Goal: Information Seeking & Learning: Find specific fact

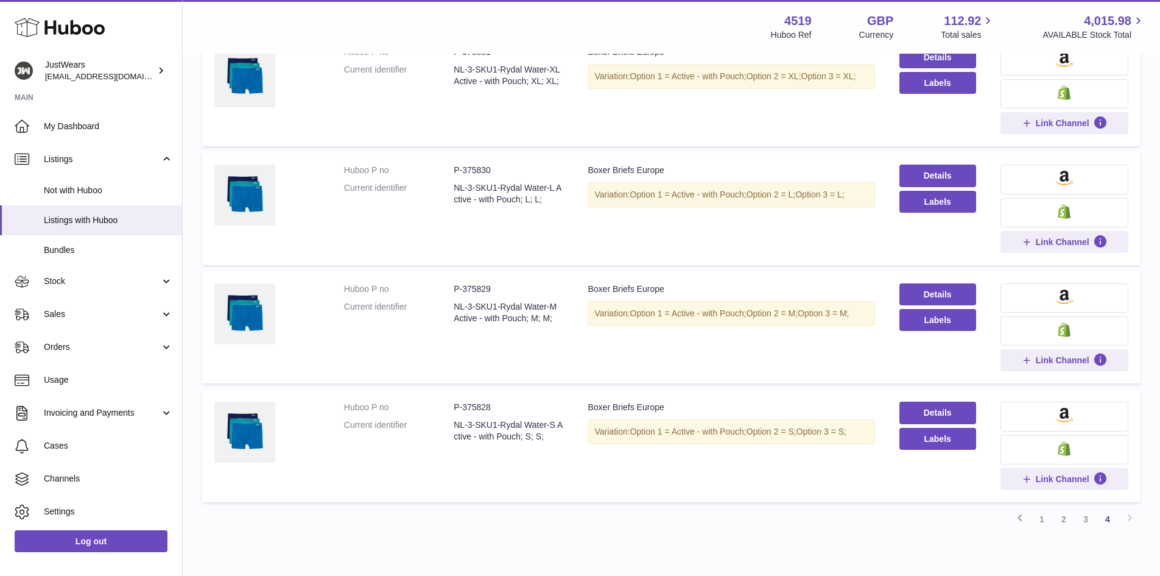
scroll to position [914, 0]
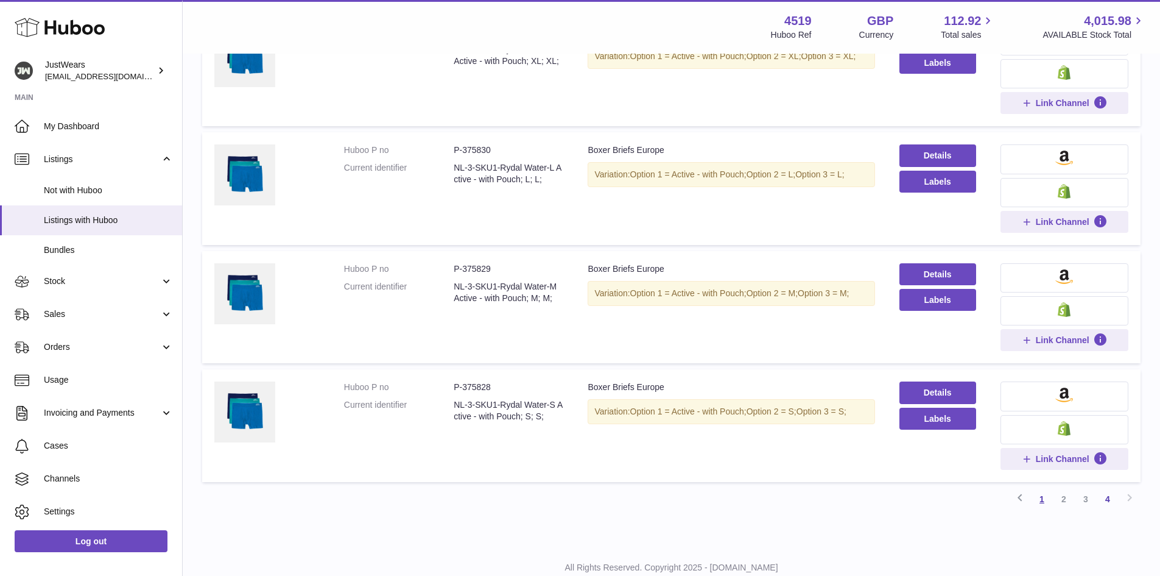
click at [1043, 499] on link "1" at bounding box center [1042, 499] width 22 height 22
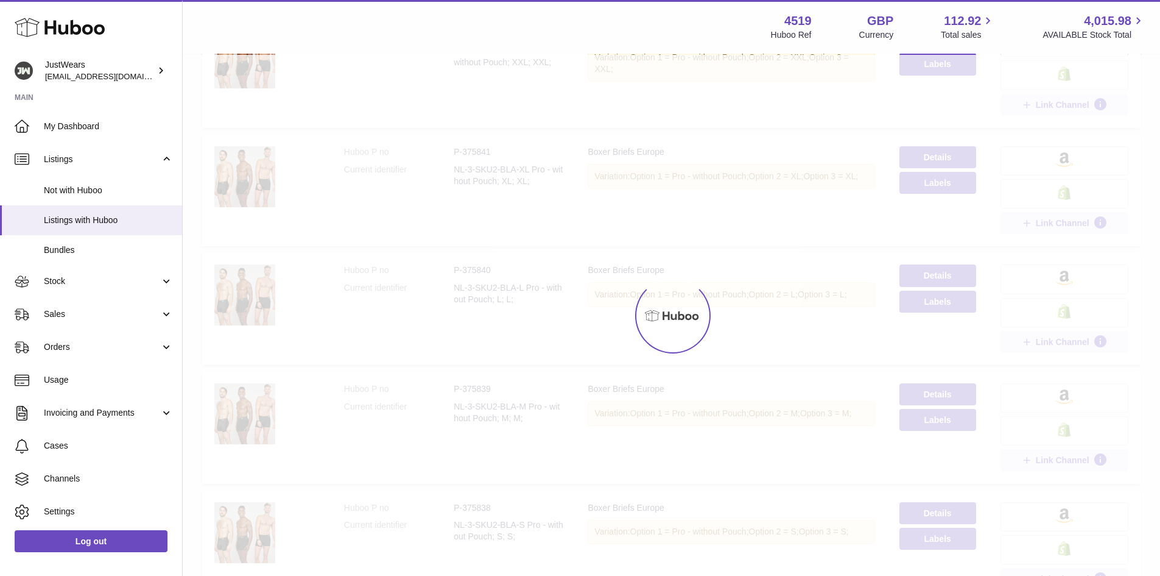
scroll to position [55, 0]
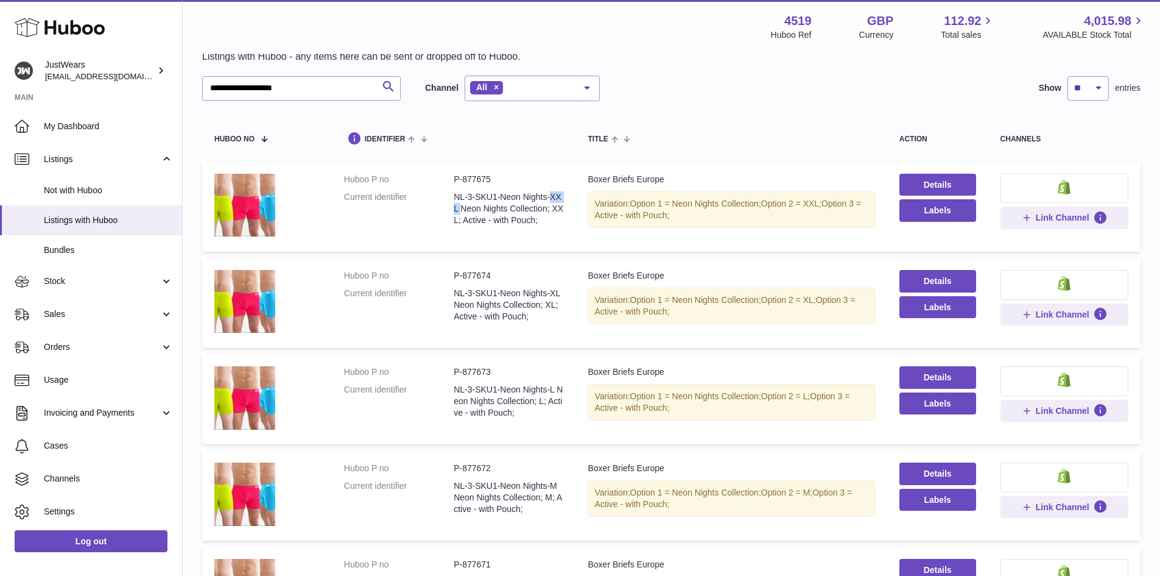
drag, startPoint x: 476, startPoint y: 195, endPoint x: 520, endPoint y: 195, distance: 43.9
click at [520, 195] on dd "NL-3-SKU1-Neon Nights-XXL Neon Nights Collection; XXL; Active - with Pouch;" at bounding box center [509, 208] width 110 height 35
copy dd "SKU1-Neon"
drag, startPoint x: 294, startPoint y: 93, endPoint x: 158, endPoint y: 85, distance: 136.7
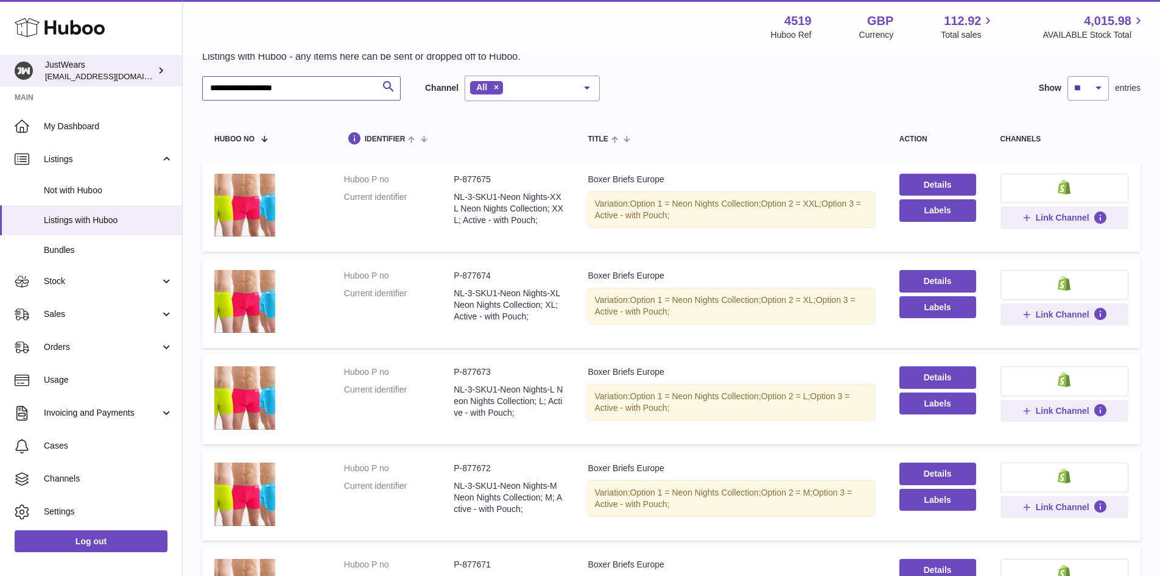
paste input "text"
click at [228, 86] on input "*********" at bounding box center [301, 88] width 199 height 24
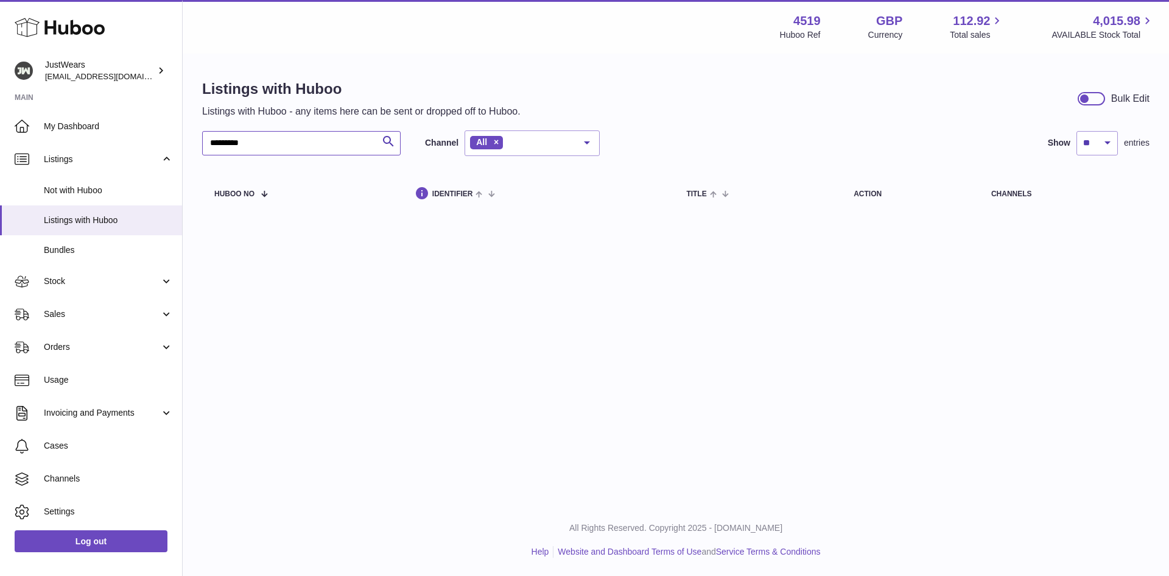
drag, startPoint x: 236, startPoint y: 140, endPoint x: 202, endPoint y: 146, distance: 34.6
click at [202, 146] on div "Listings with Huboo Listings with Huboo - any items here can be sent or dropped…" at bounding box center [676, 148] width 987 height 186
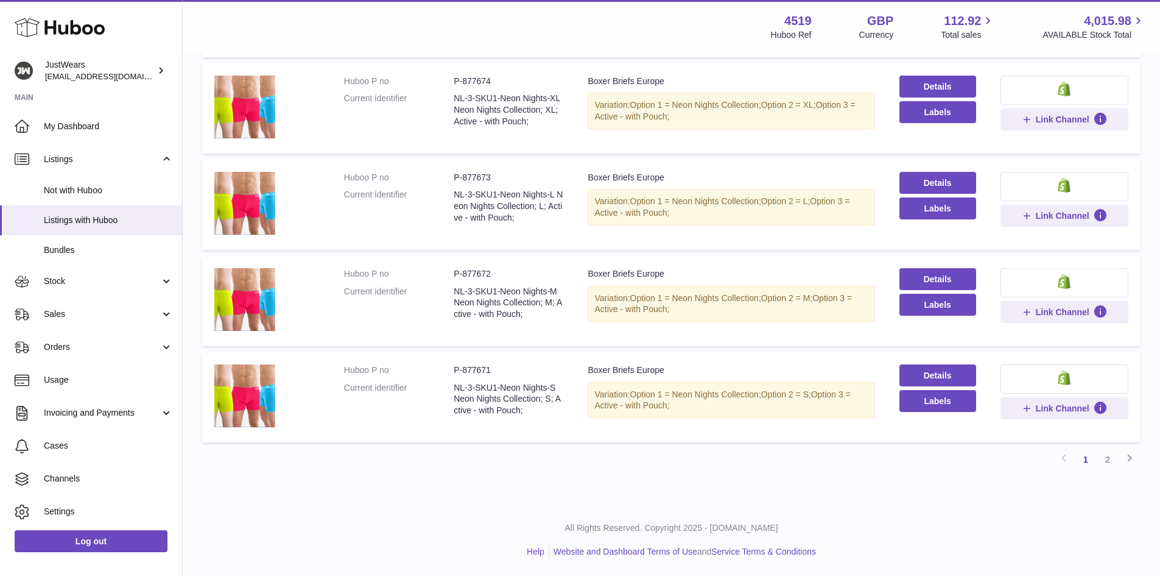
scroll to position [670, 0]
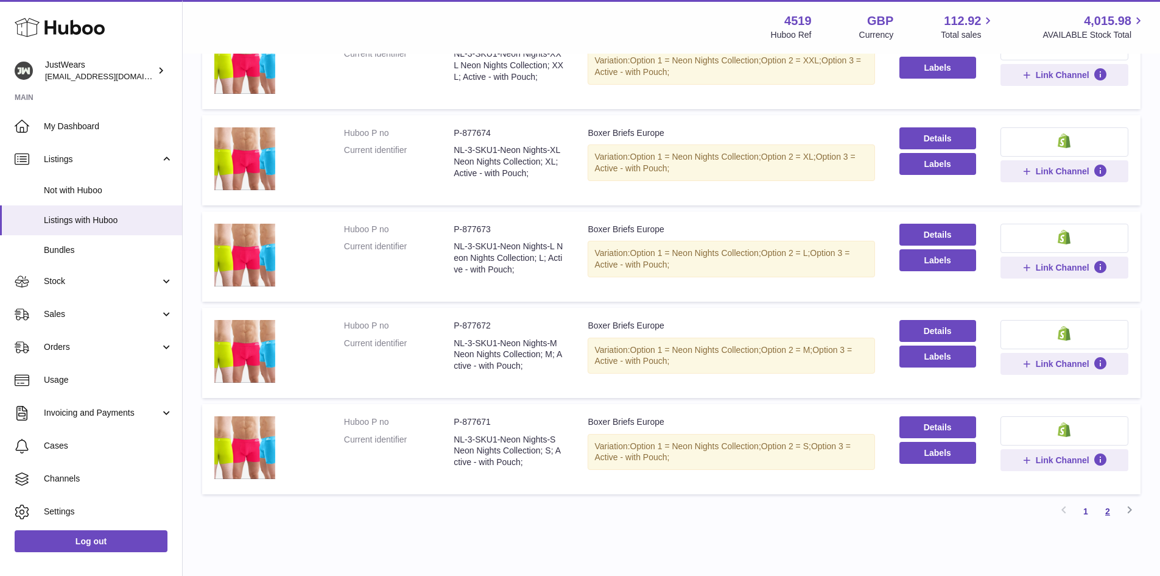
click at [1107, 522] on link "2" at bounding box center [1108, 511] width 22 height 22
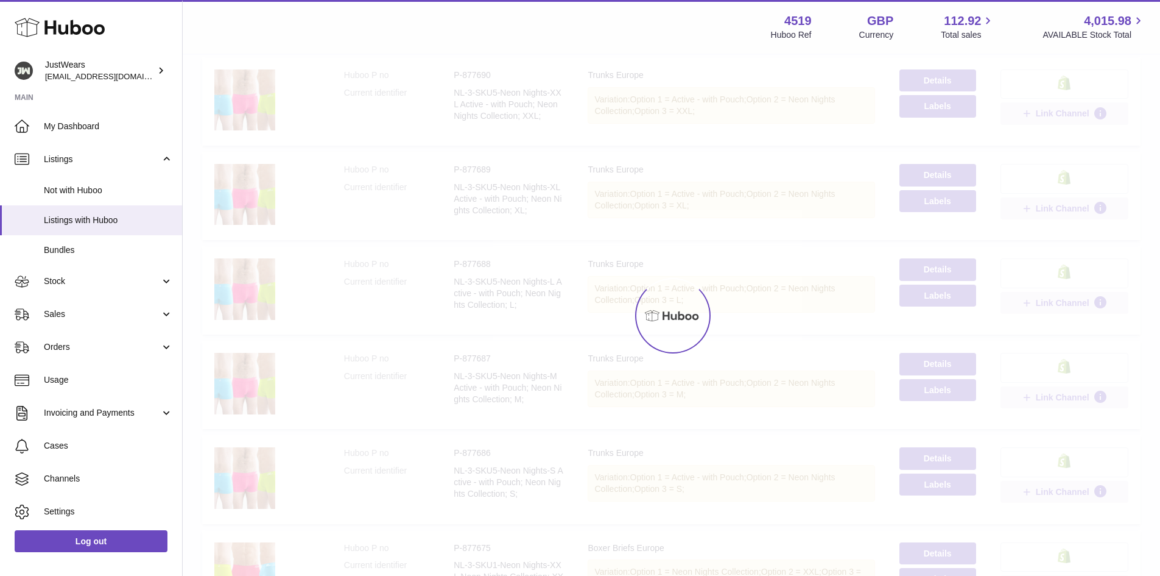
scroll to position [55, 0]
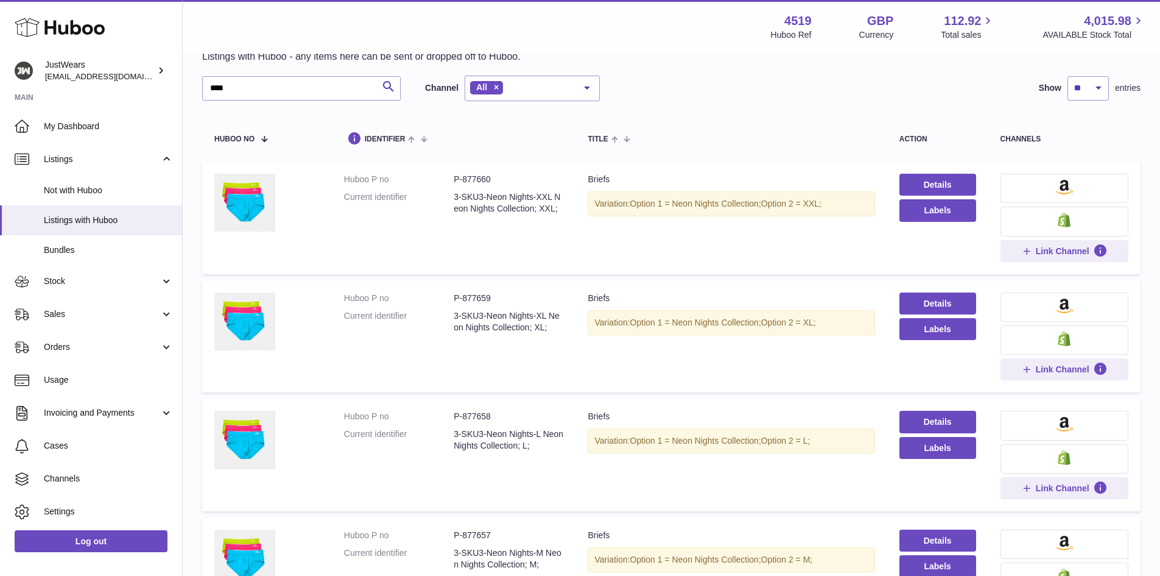
drag, startPoint x: 487, startPoint y: 315, endPoint x: 537, endPoint y: 315, distance: 49.9
click at [537, 315] on dd "3-SKU3-Neon Nights-XL Neon Nights Collection; XL;" at bounding box center [509, 321] width 110 height 23
copy dd "Neon Nights"
drag, startPoint x: 239, startPoint y: 90, endPoint x: 204, endPoint y: 96, distance: 35.8
click at [204, 96] on input "****" at bounding box center [301, 88] width 199 height 24
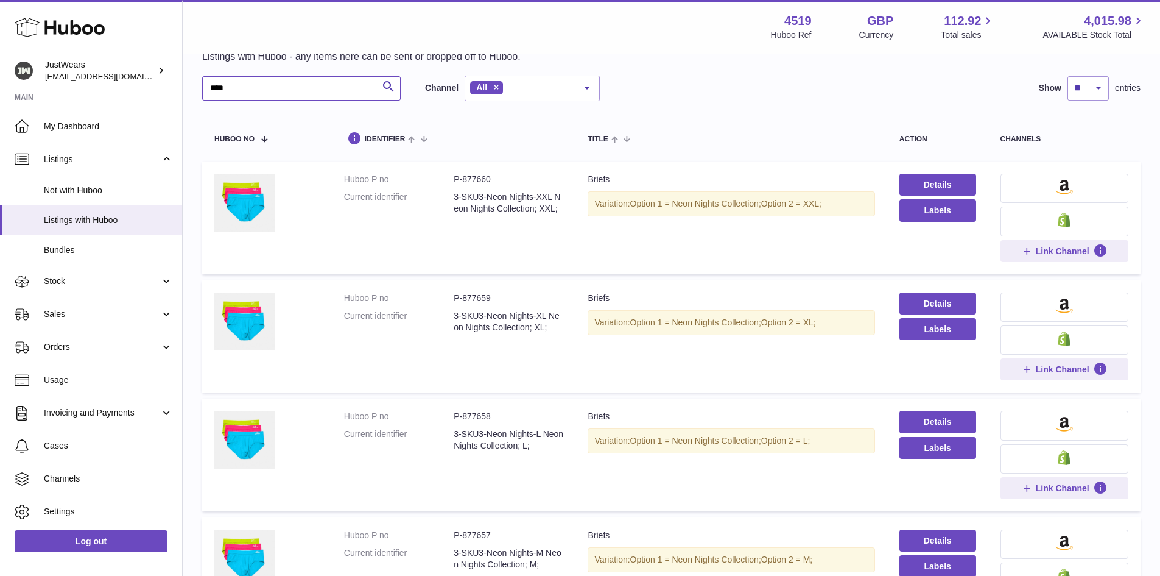
paste input "*******"
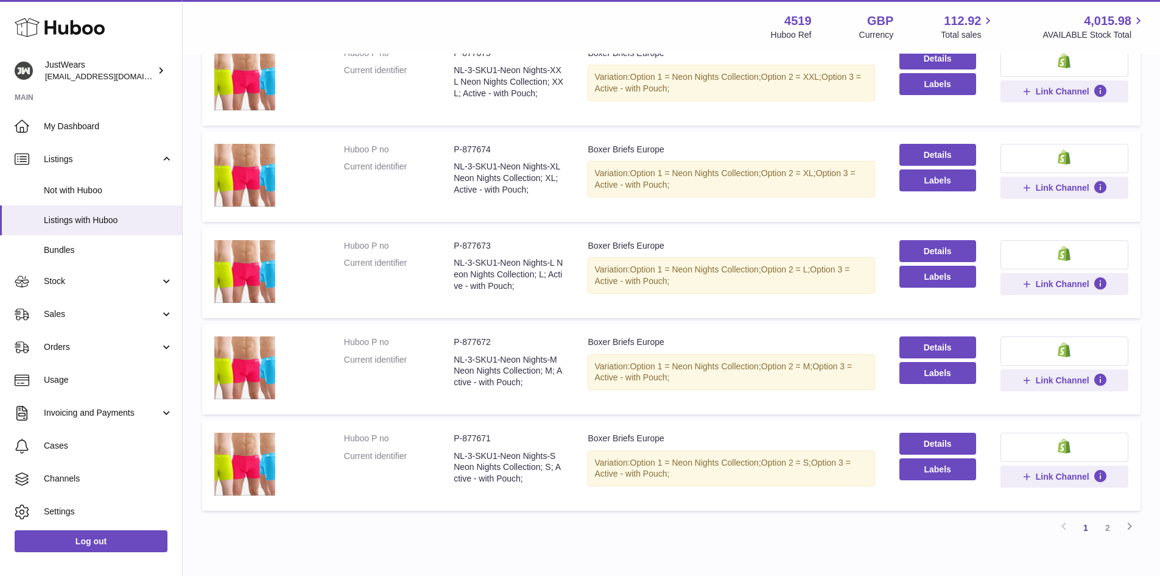
scroll to position [664, 0]
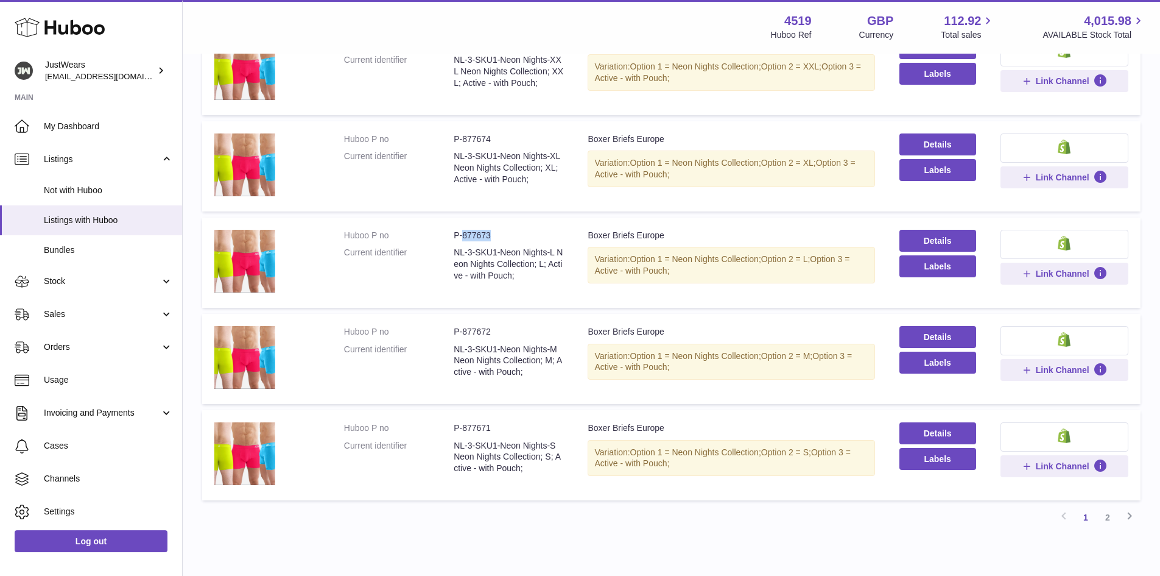
drag, startPoint x: 461, startPoint y: 243, endPoint x: 493, endPoint y: 243, distance: 32.3
click at [493, 241] on dd "P-877673" at bounding box center [509, 236] width 110 height 12
copy dd "877673"
click at [1105, 525] on link "2" at bounding box center [1108, 517] width 22 height 22
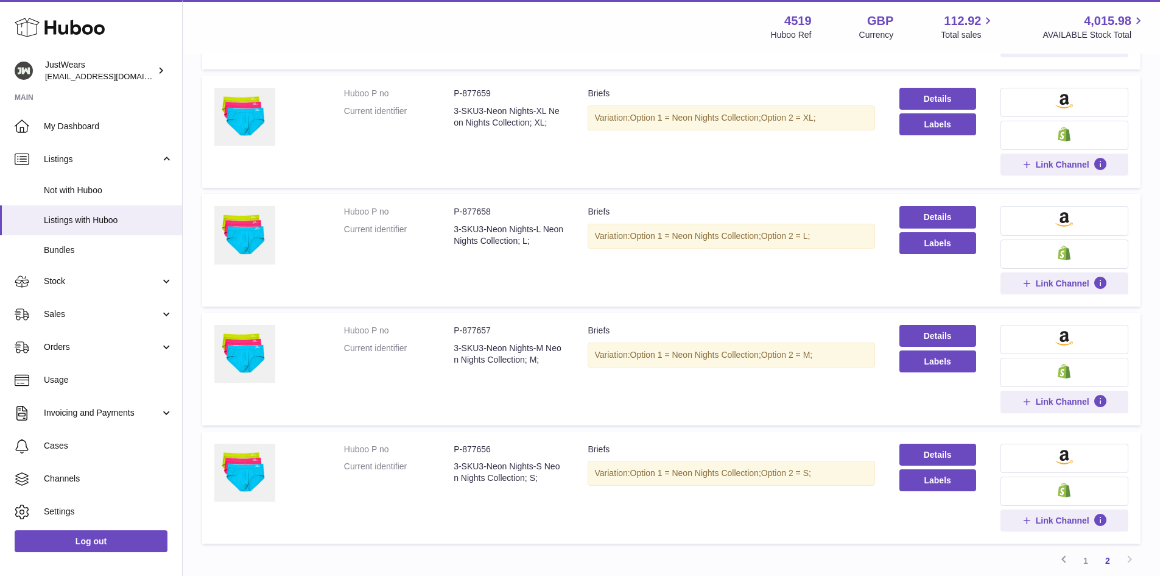
scroll to position [238, 0]
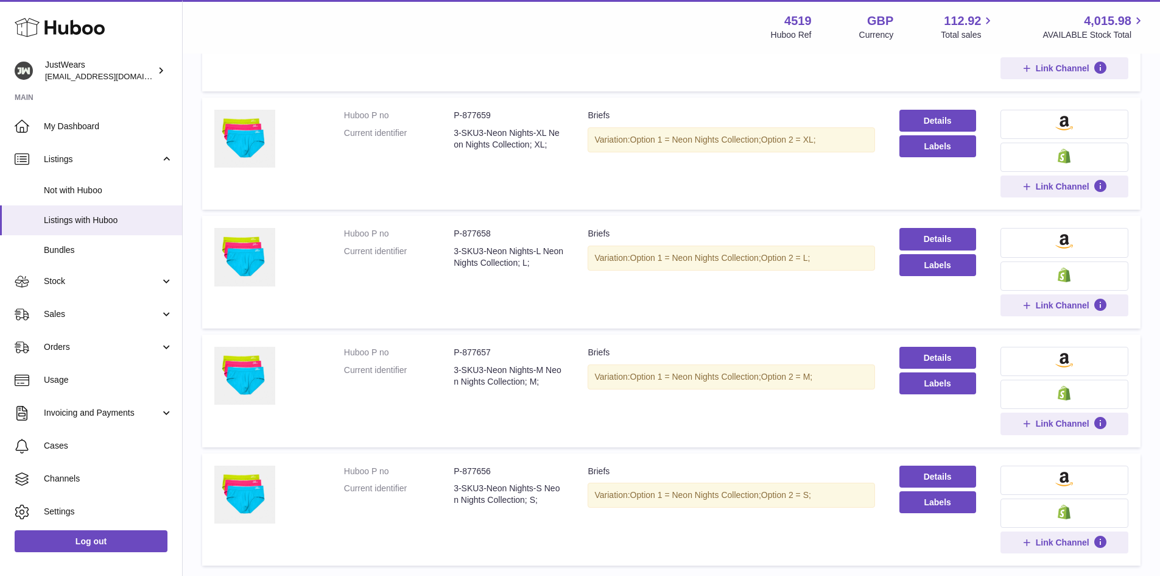
click at [477, 231] on dd "P-877658" at bounding box center [509, 234] width 110 height 12
copy dd "877658"
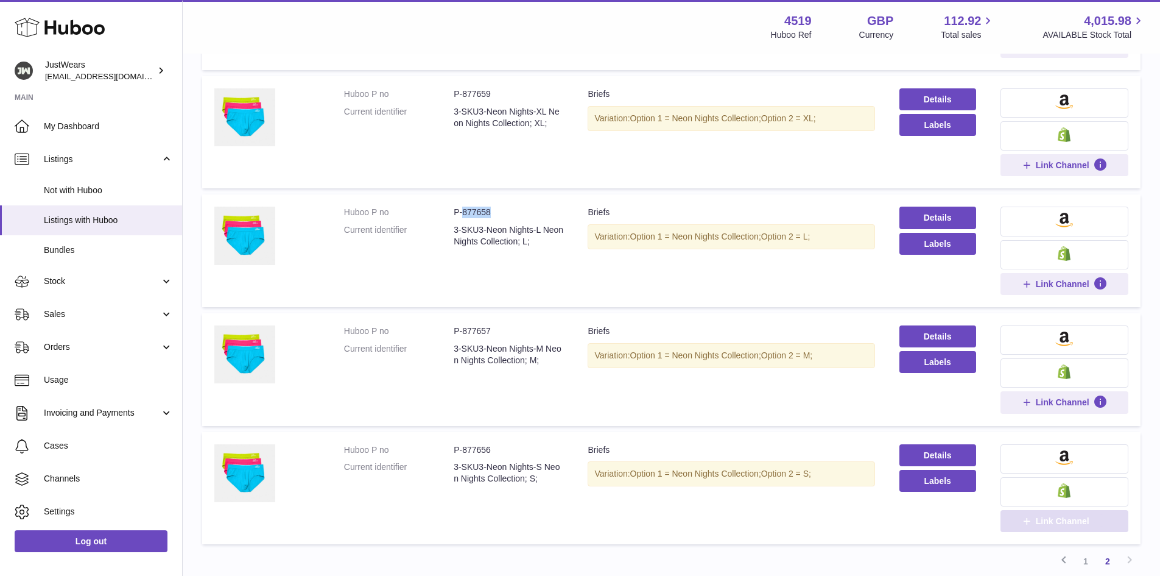
scroll to position [361, 0]
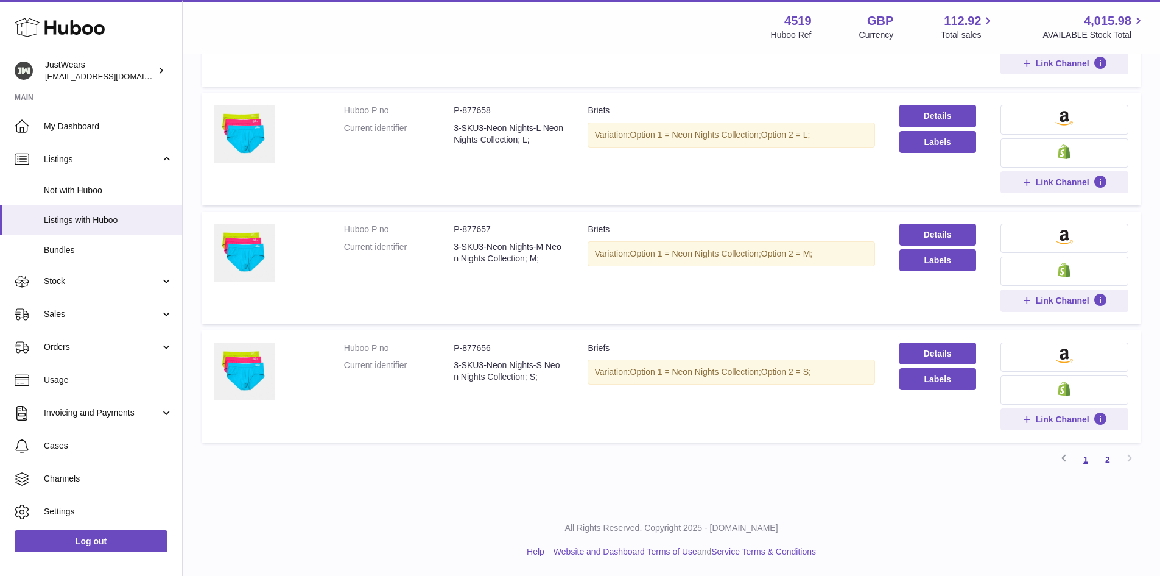
click at [1084, 457] on link "1" at bounding box center [1086, 459] width 22 height 22
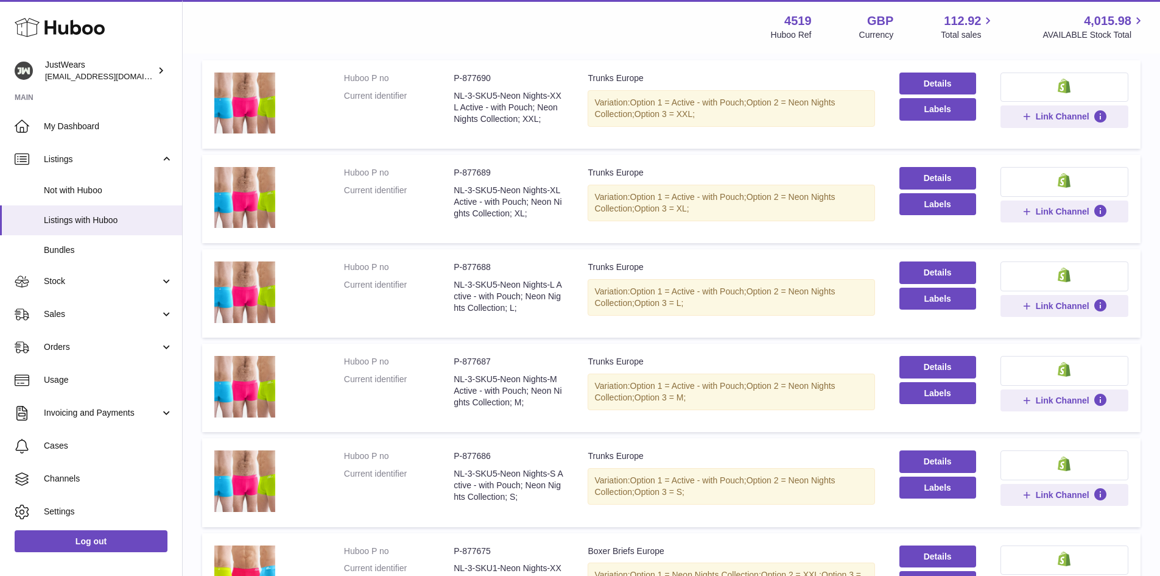
scroll to position [177, 0]
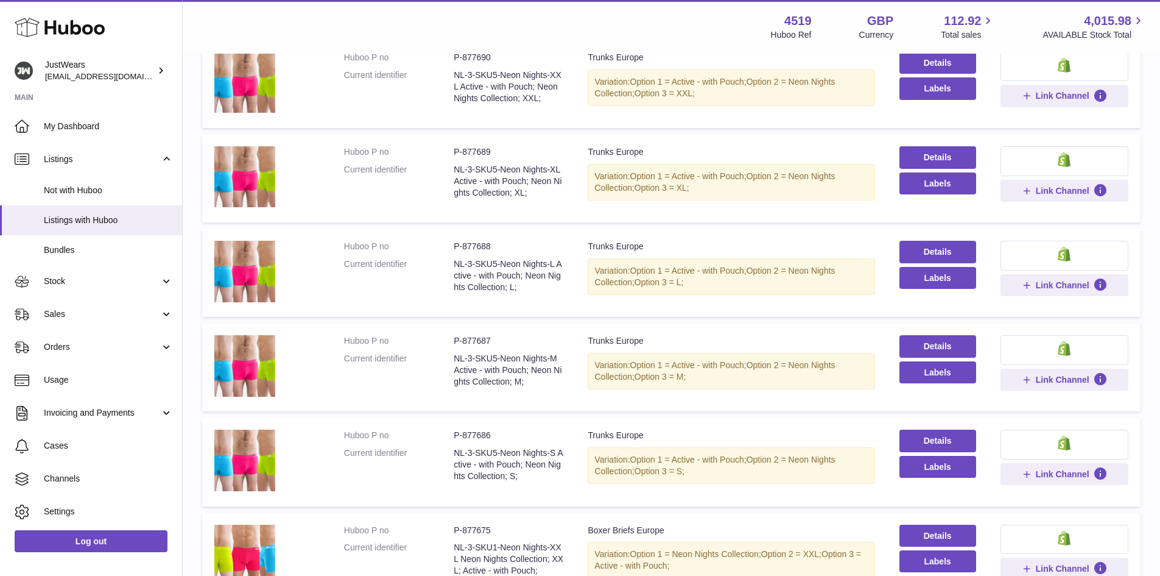
drag, startPoint x: 526, startPoint y: 269, endPoint x: 457, endPoint y: 286, distance: 70.9
click at [457, 286] on dd "NL-3-SKU5-Neon Nights-L Active - with Pouch; Neon Nights Collection; L;" at bounding box center [509, 275] width 110 height 35
copy dd "Nights-L"
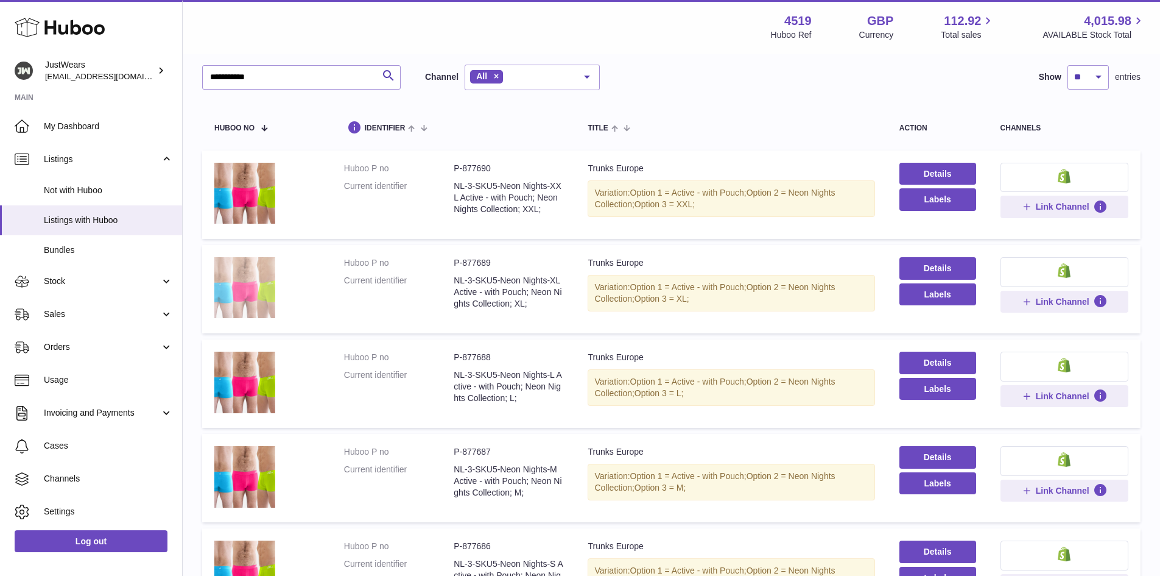
scroll to position [0, 0]
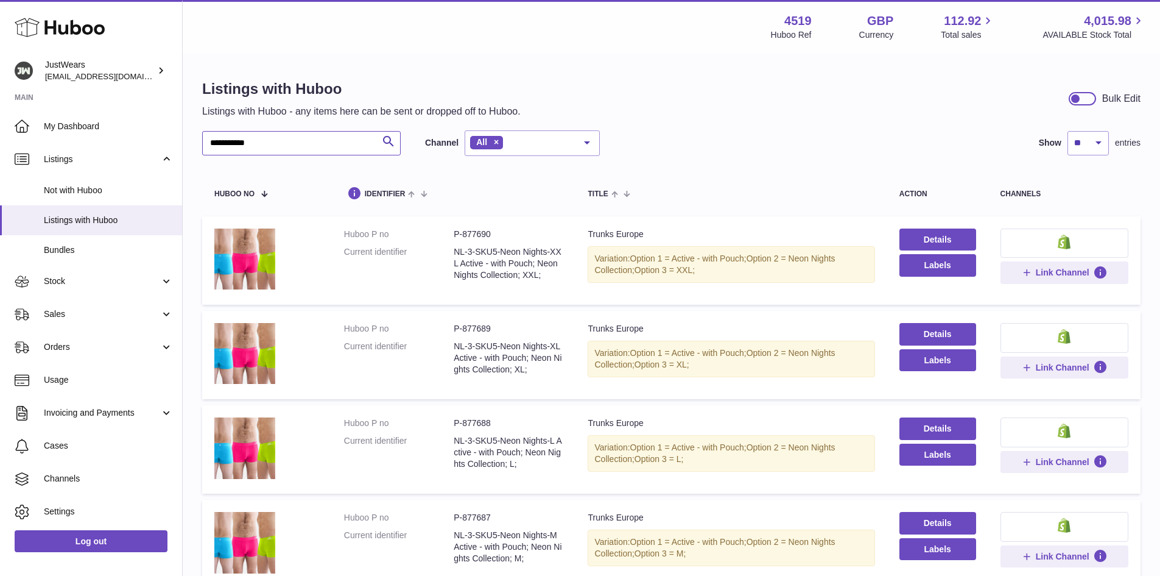
drag, startPoint x: 265, startPoint y: 149, endPoint x: 210, endPoint y: 148, distance: 55.4
click at [210, 148] on input "**********" at bounding box center [301, 143] width 199 height 24
paste input "text"
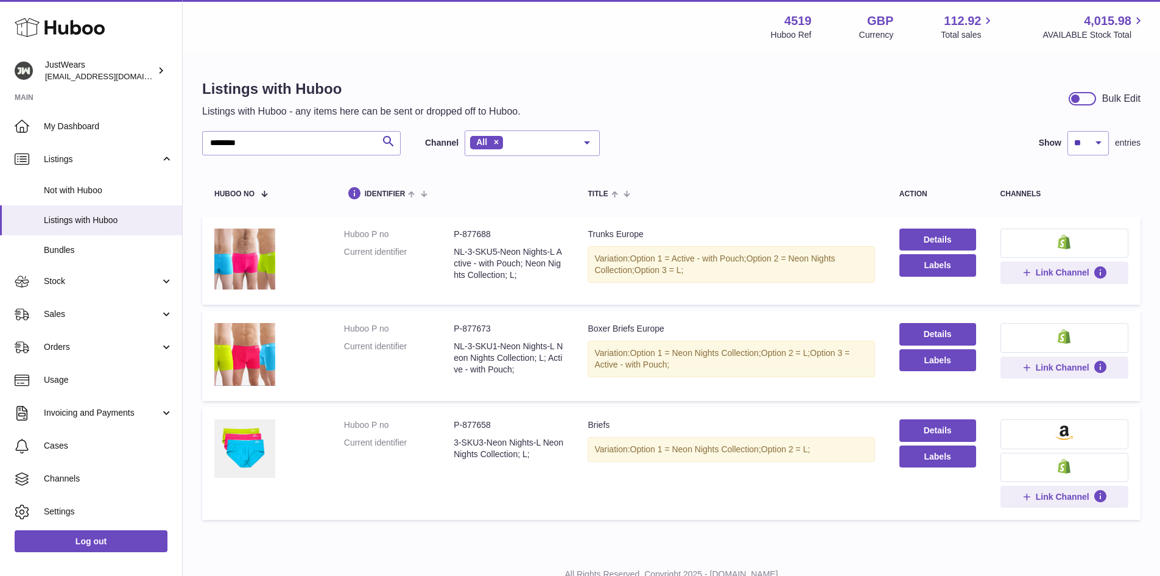
click at [474, 329] on dd "P-877673" at bounding box center [509, 329] width 110 height 12
copy dd "877673"
click at [481, 236] on dd "P-877688" at bounding box center [509, 234] width 110 height 12
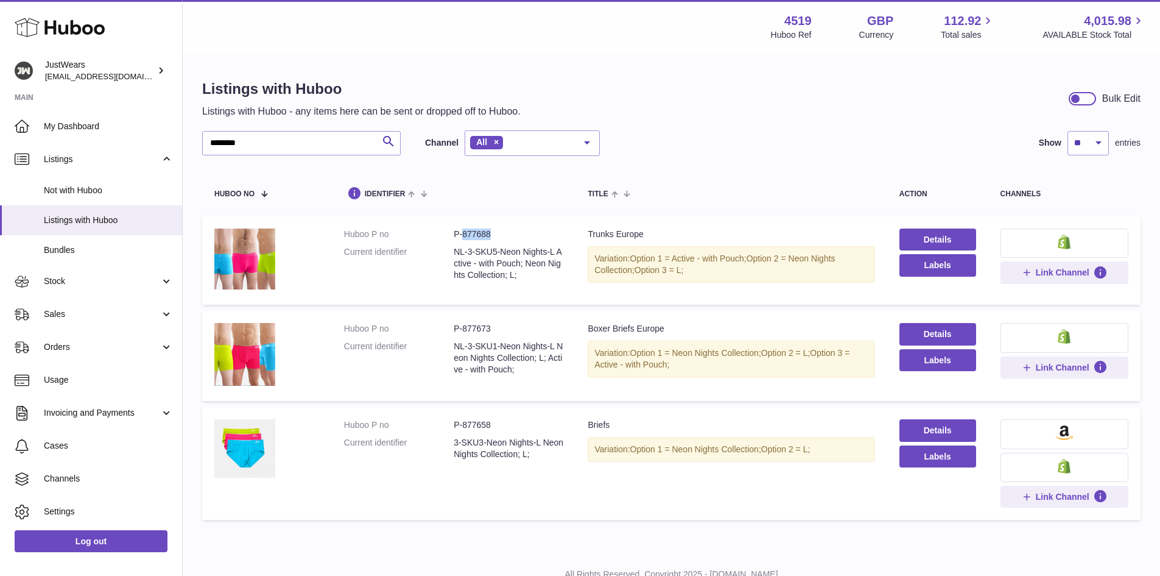
copy dd "877688"
drag, startPoint x: 259, startPoint y: 143, endPoint x: 194, endPoint y: 146, distance: 65.3
click at [194, 146] on div "Listings with Huboo Listings with Huboo - any items here can be sent or dropped…" at bounding box center [671, 302] width 977 height 495
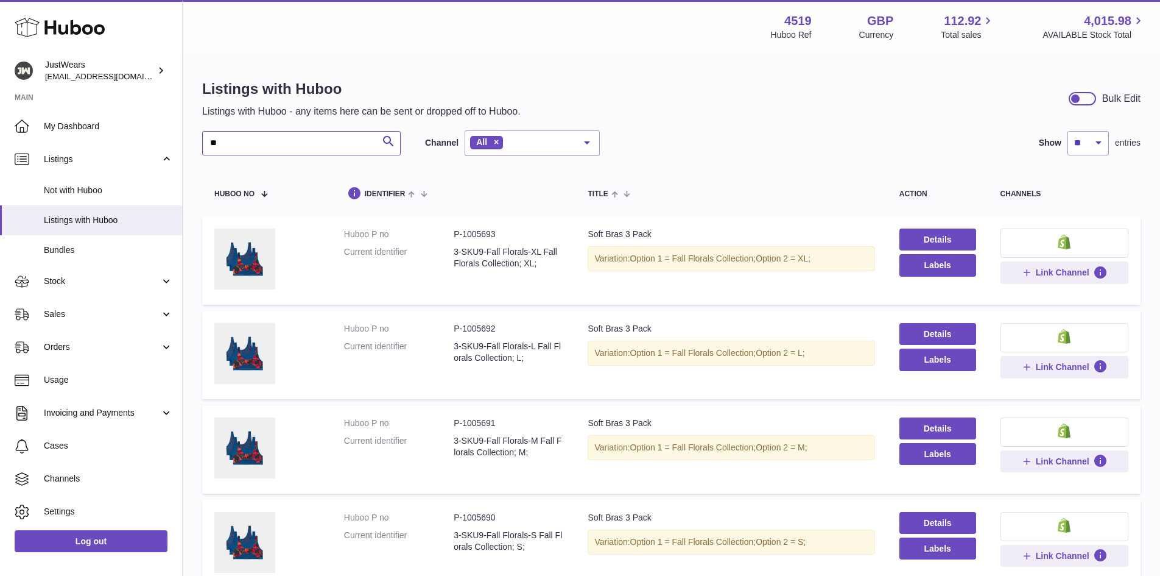
type input "*"
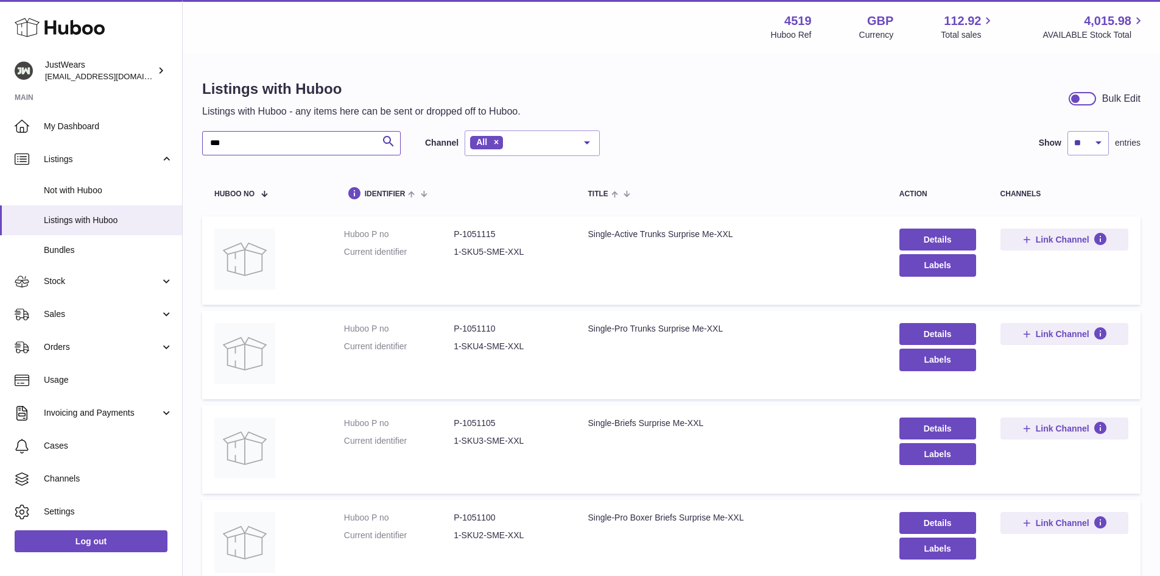
drag, startPoint x: 228, startPoint y: 139, endPoint x: 205, endPoint y: 146, distance: 23.5
click at [205, 146] on input "***" at bounding box center [301, 143] width 199 height 24
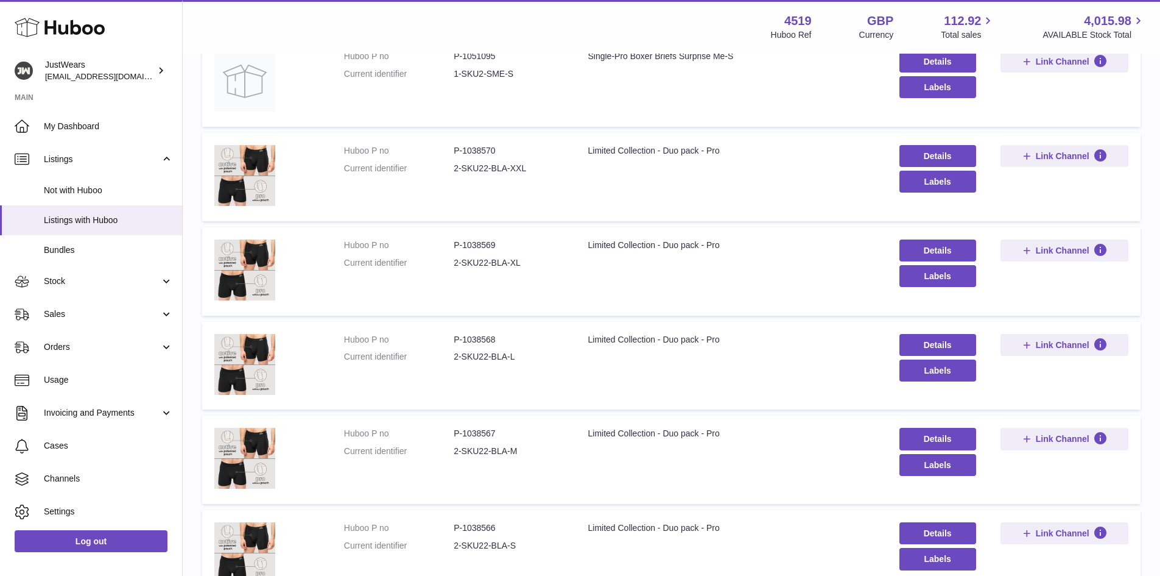
scroll to position [670, 0]
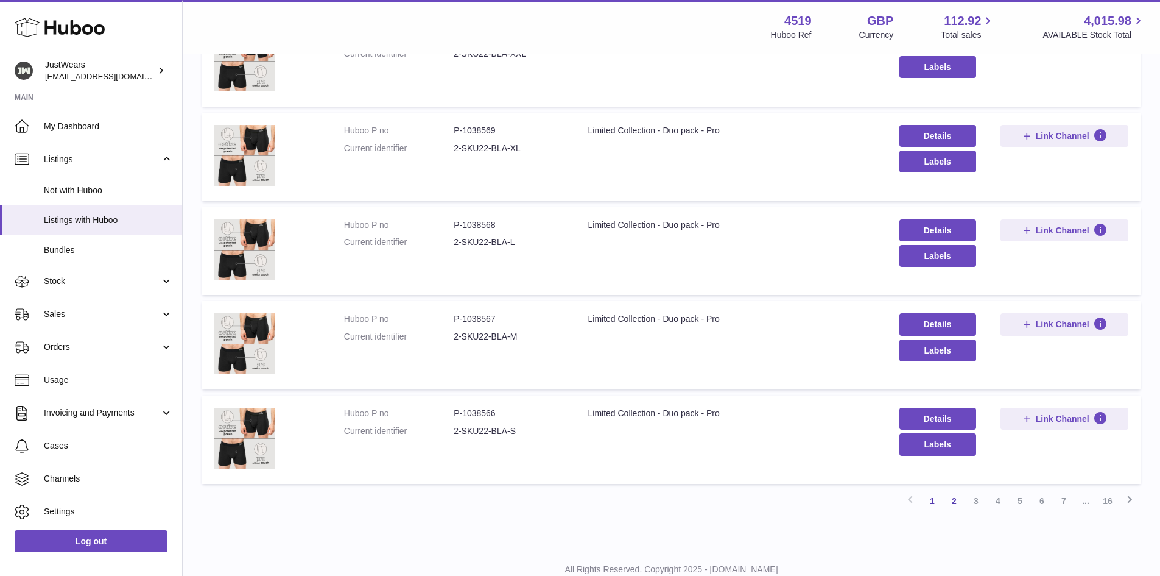
click at [954, 500] on link "2" at bounding box center [954, 501] width 22 height 22
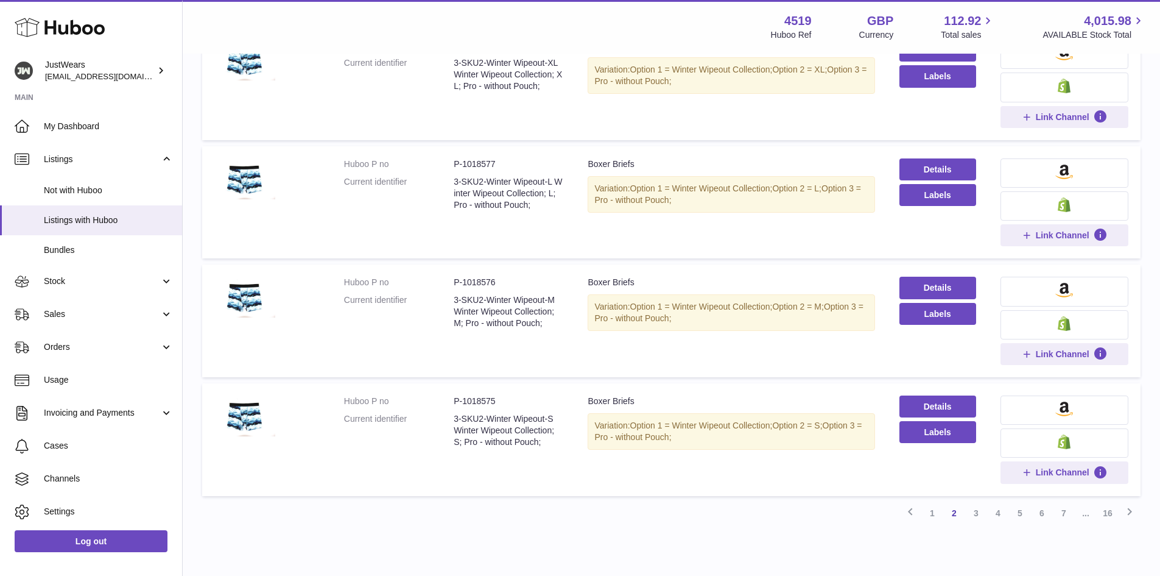
scroll to position [786, 0]
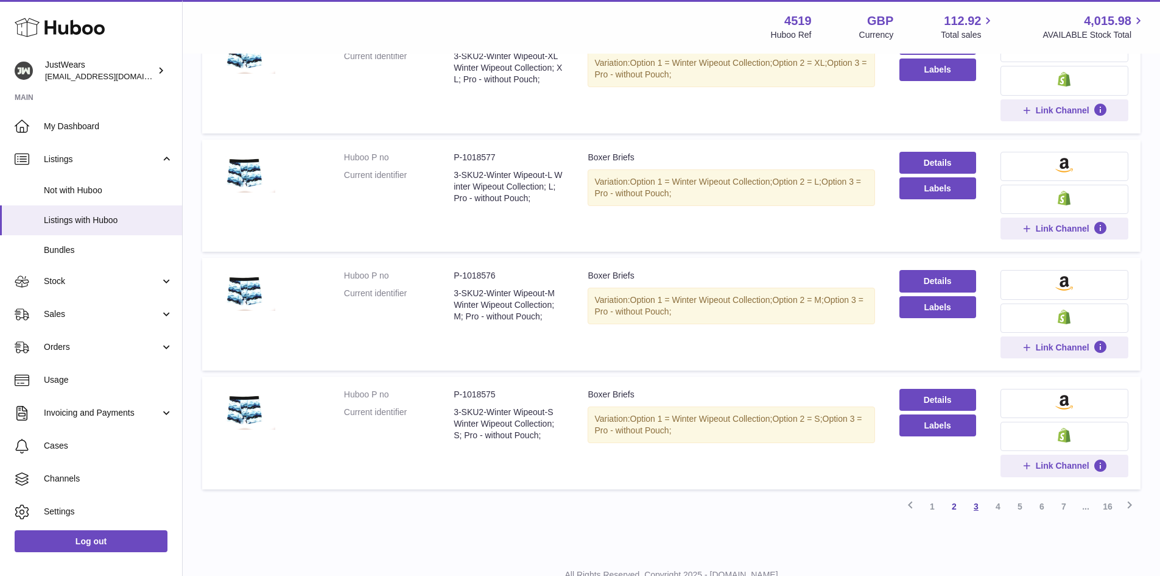
click at [977, 517] on link "3" at bounding box center [976, 506] width 22 height 22
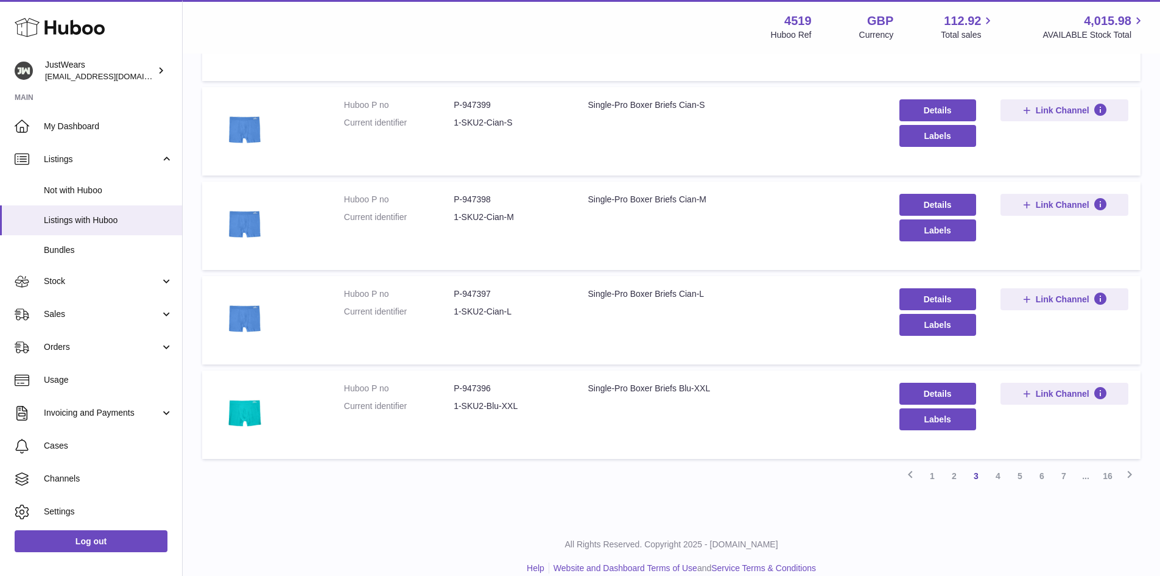
scroll to position [832, 0]
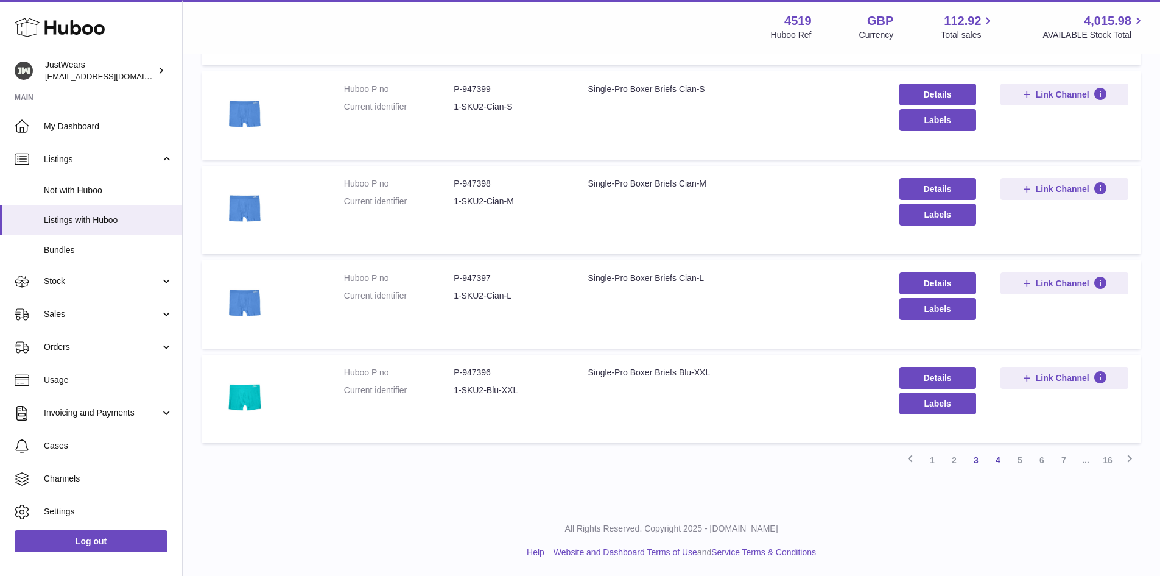
click at [997, 461] on link "4" at bounding box center [998, 460] width 22 height 22
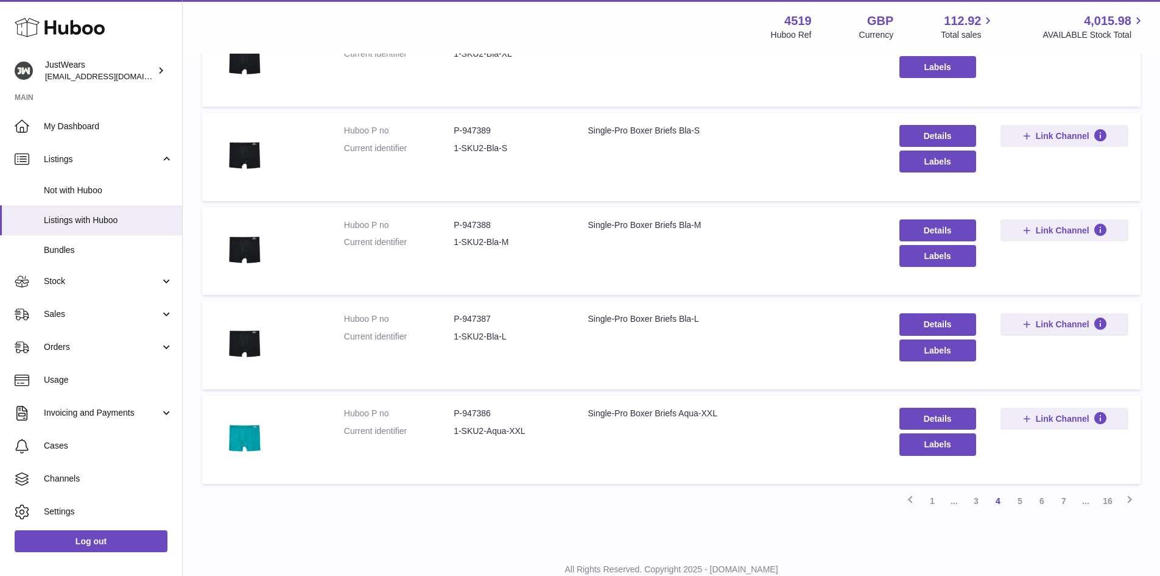
scroll to position [711, 0]
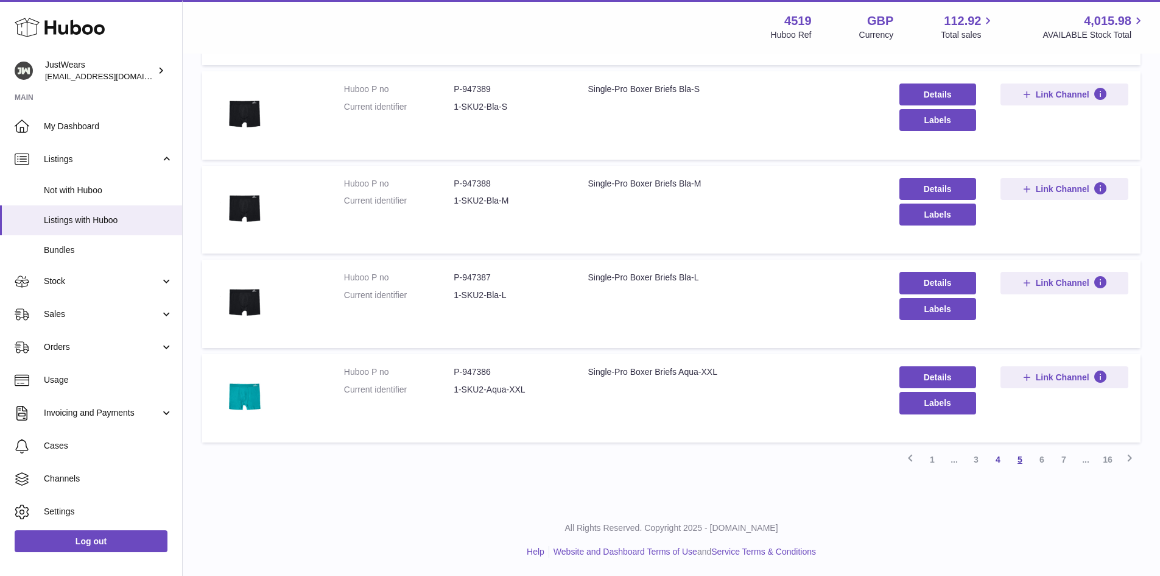
click at [1019, 459] on link "5" at bounding box center [1020, 459] width 22 height 22
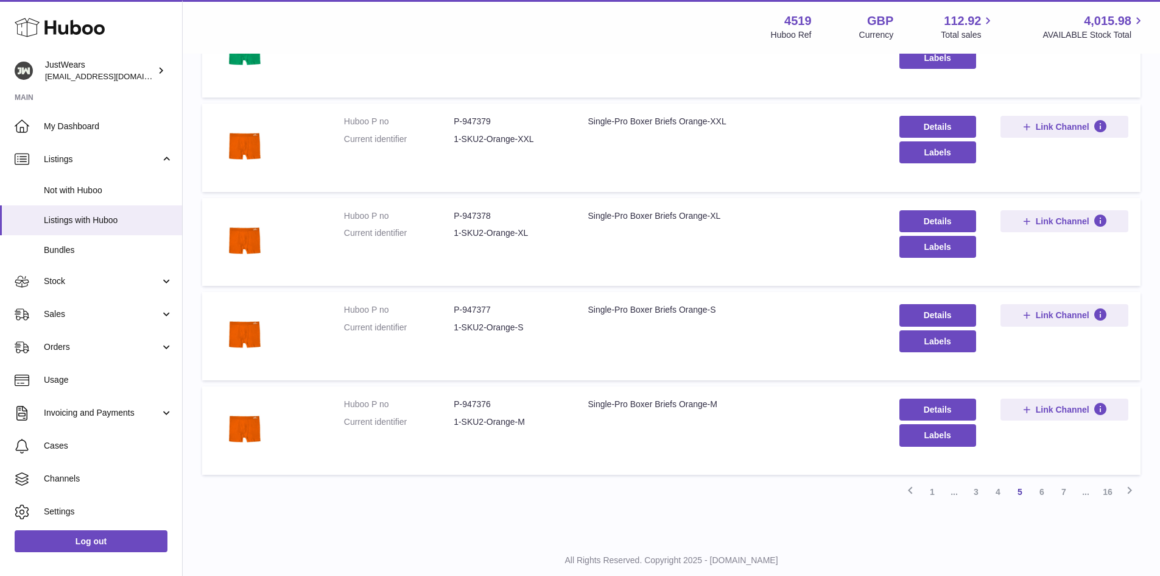
scroll to position [711, 0]
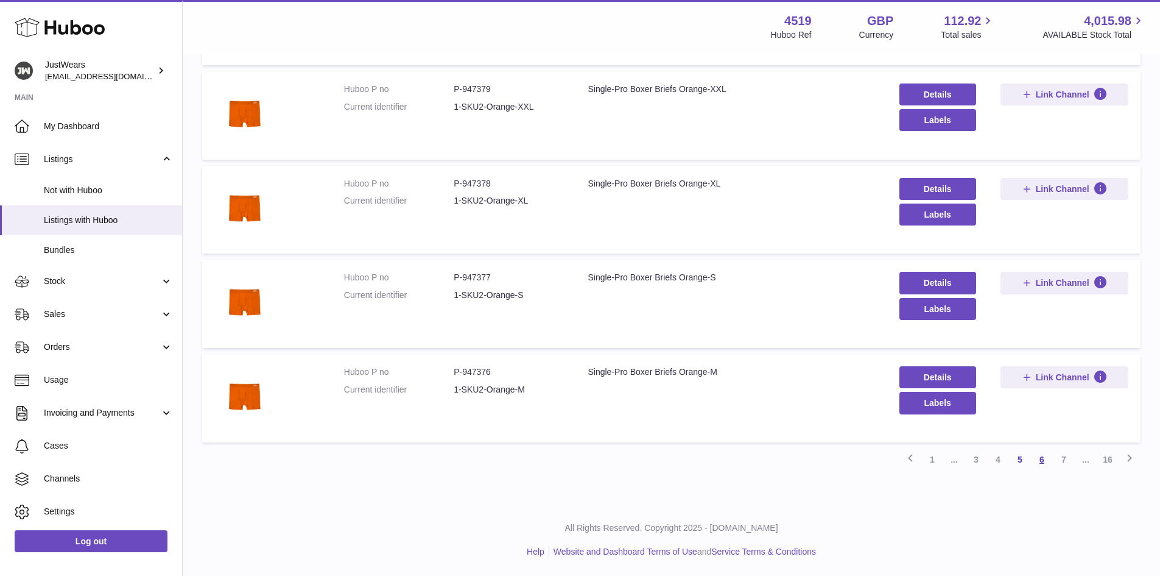
click at [1040, 460] on link "6" at bounding box center [1042, 459] width 22 height 22
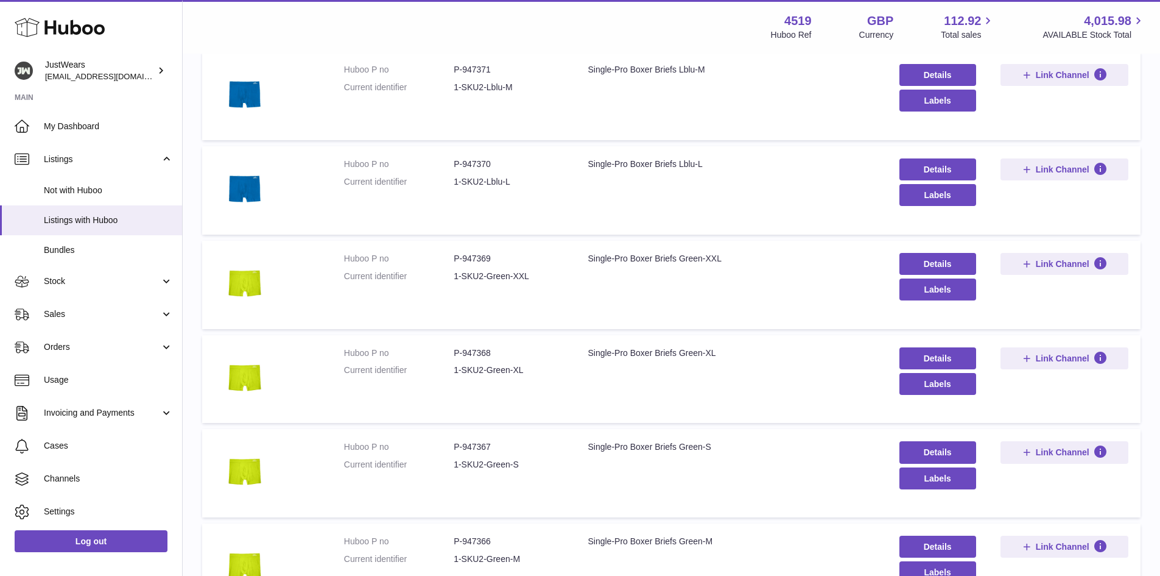
scroll to position [711, 0]
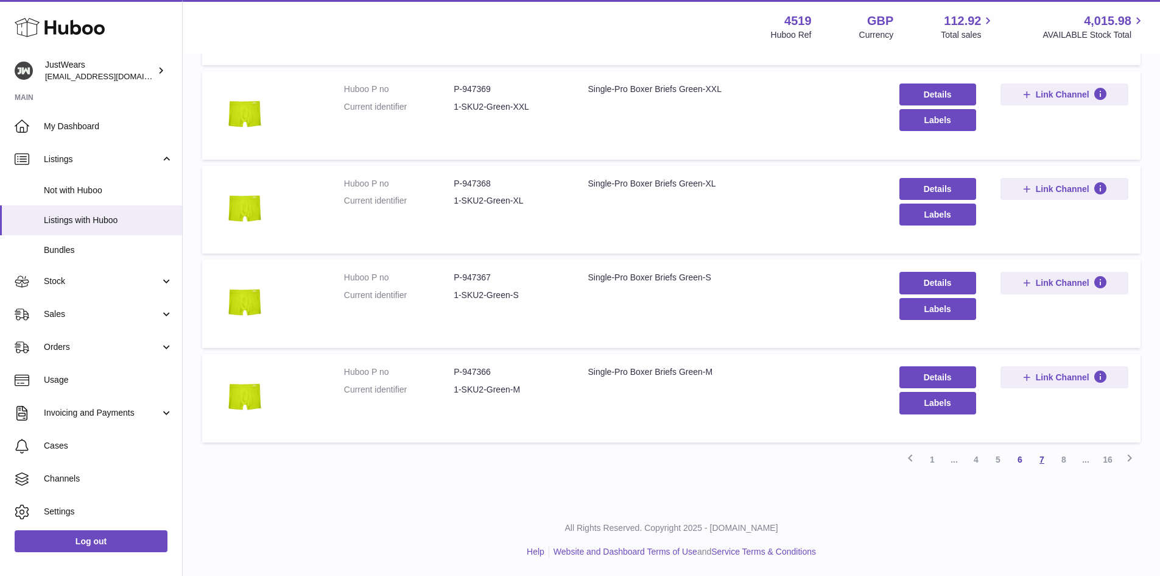
click at [1043, 460] on link "7" at bounding box center [1042, 459] width 22 height 22
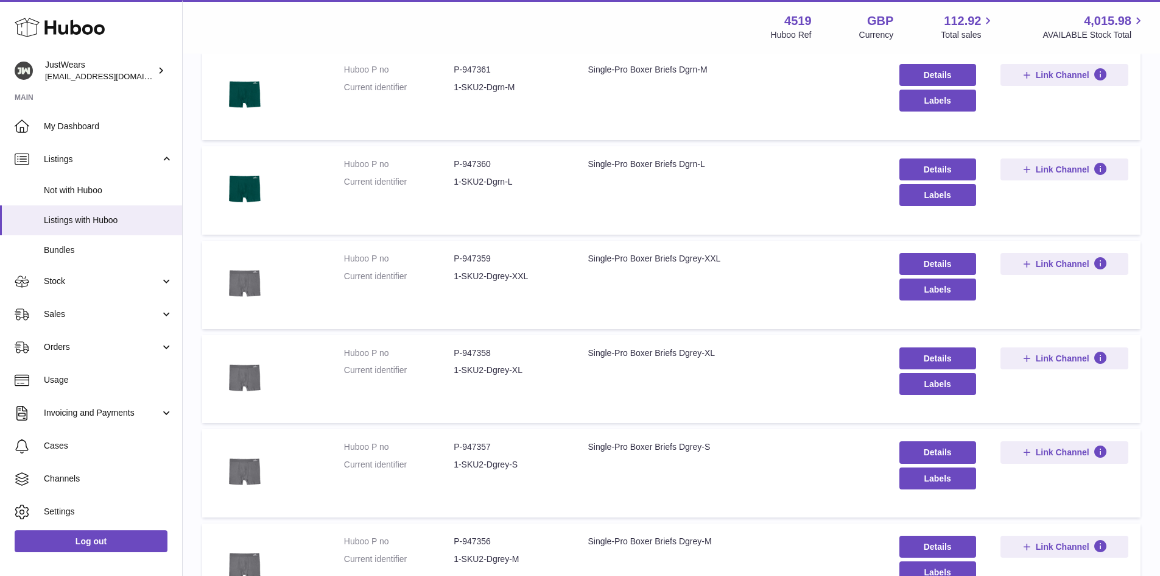
scroll to position [711, 0]
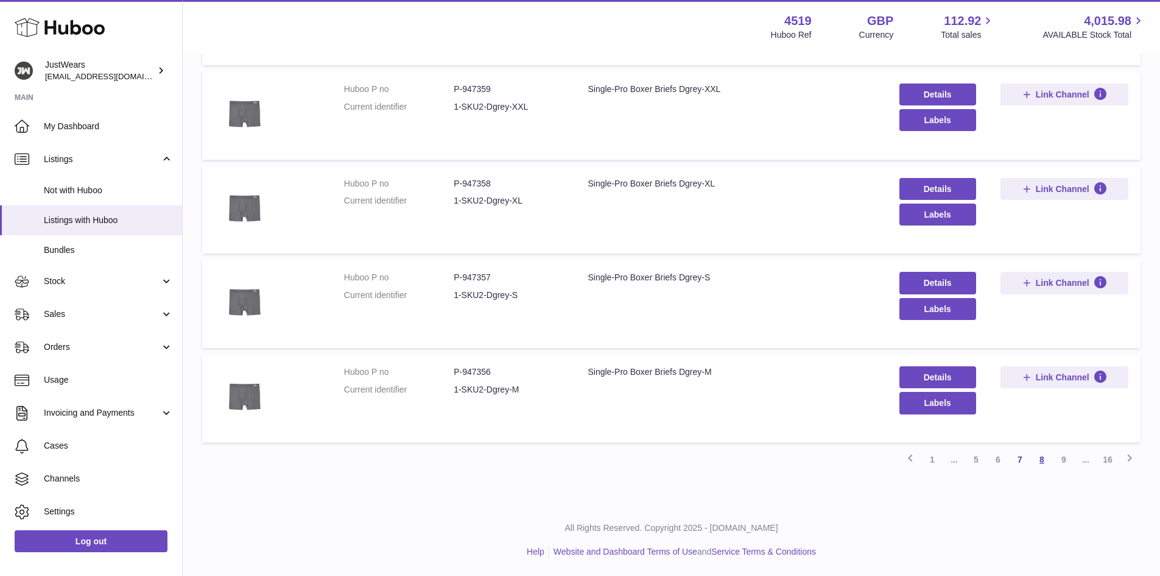
click at [1043, 459] on link "8" at bounding box center [1042, 459] width 22 height 22
click at [1039, 462] on link "9" at bounding box center [1042, 459] width 22 height 22
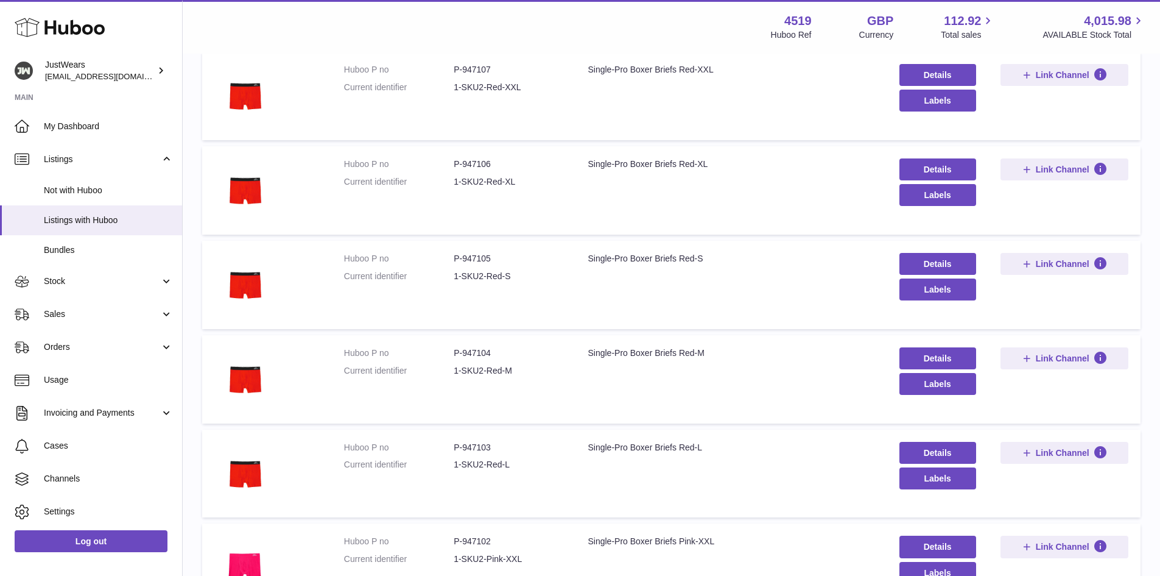
scroll to position [664, 0]
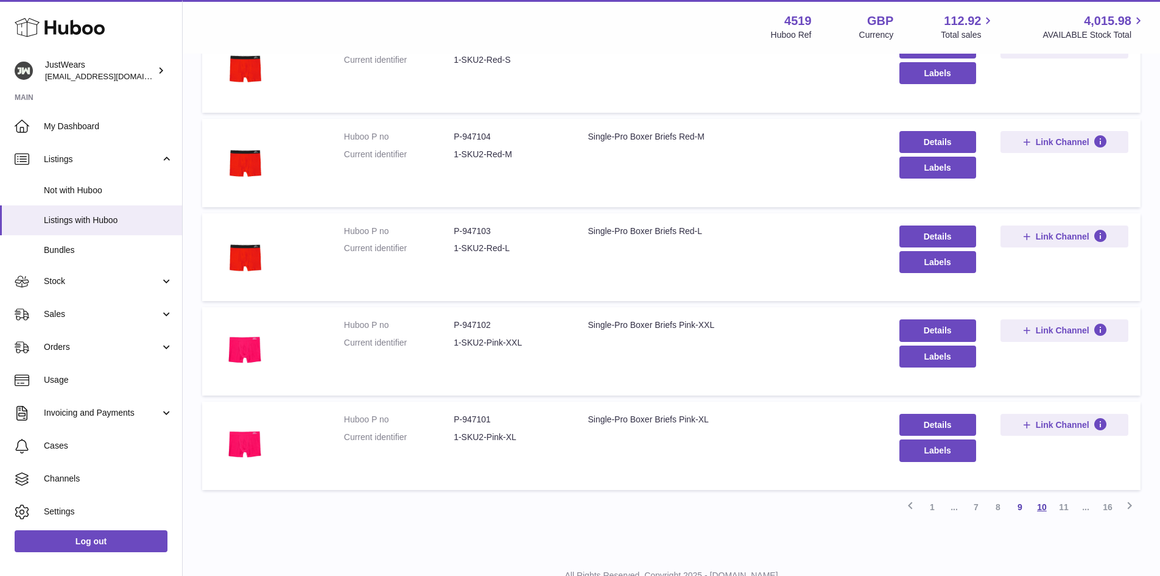
click at [1043, 506] on link "10" at bounding box center [1042, 507] width 22 height 22
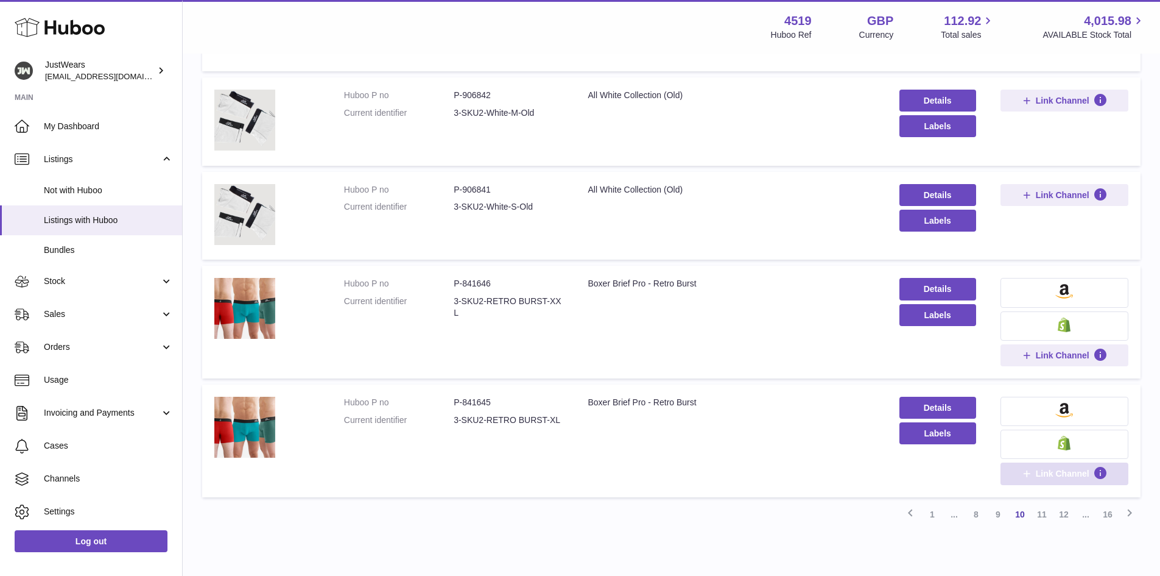
scroll to position [759, 0]
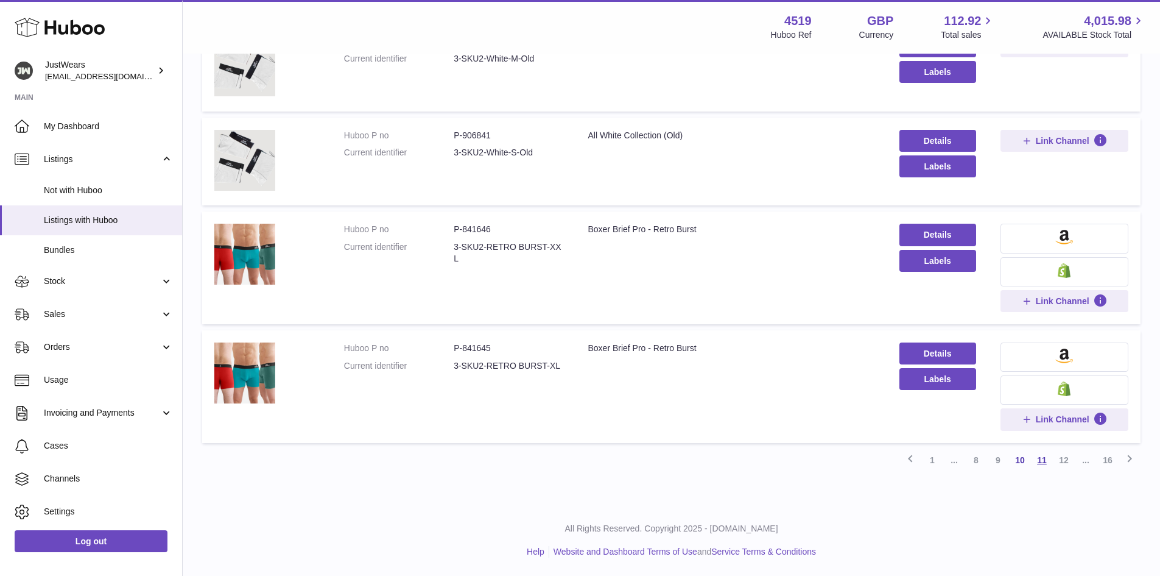
click at [1041, 462] on link "11" at bounding box center [1042, 460] width 22 height 22
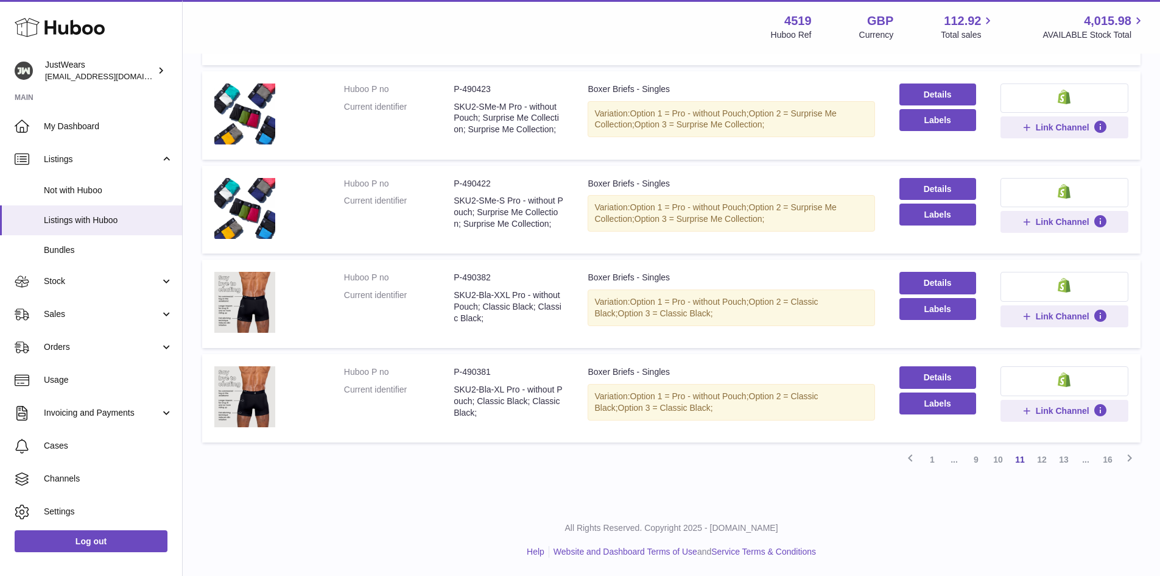
scroll to position [813, 0]
click at [1043, 461] on link "12" at bounding box center [1042, 459] width 22 height 22
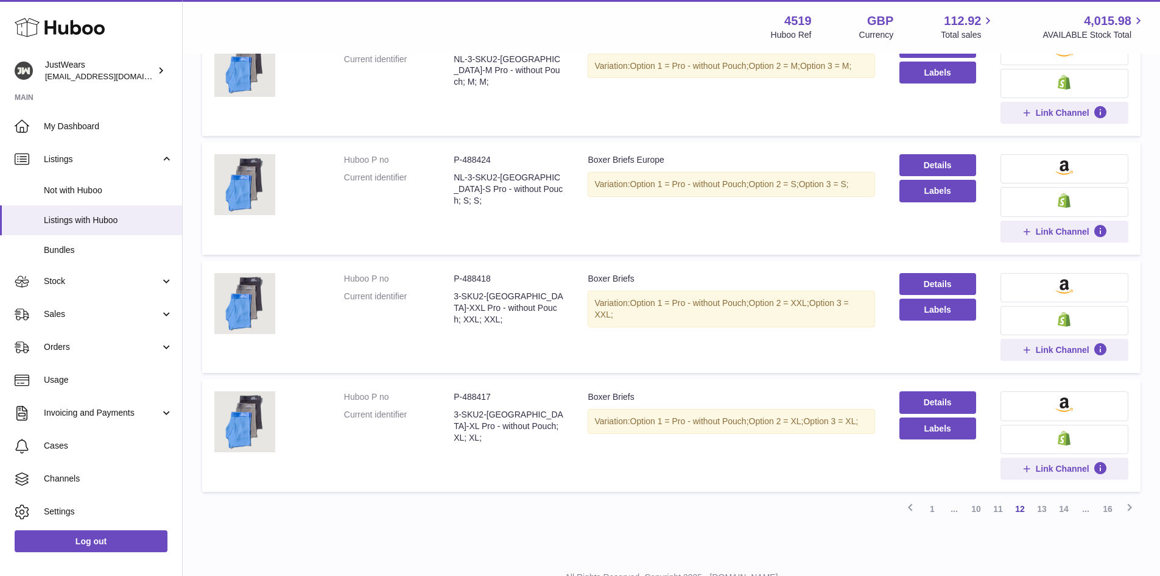
scroll to position [847, 0]
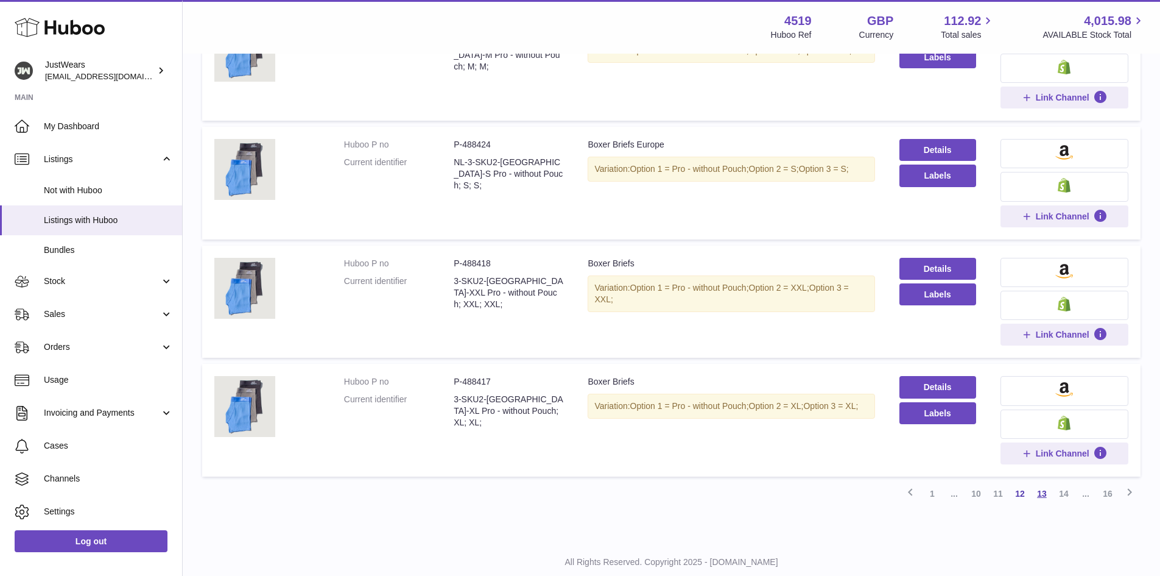
click at [1045, 495] on link "13" at bounding box center [1042, 493] width 22 height 22
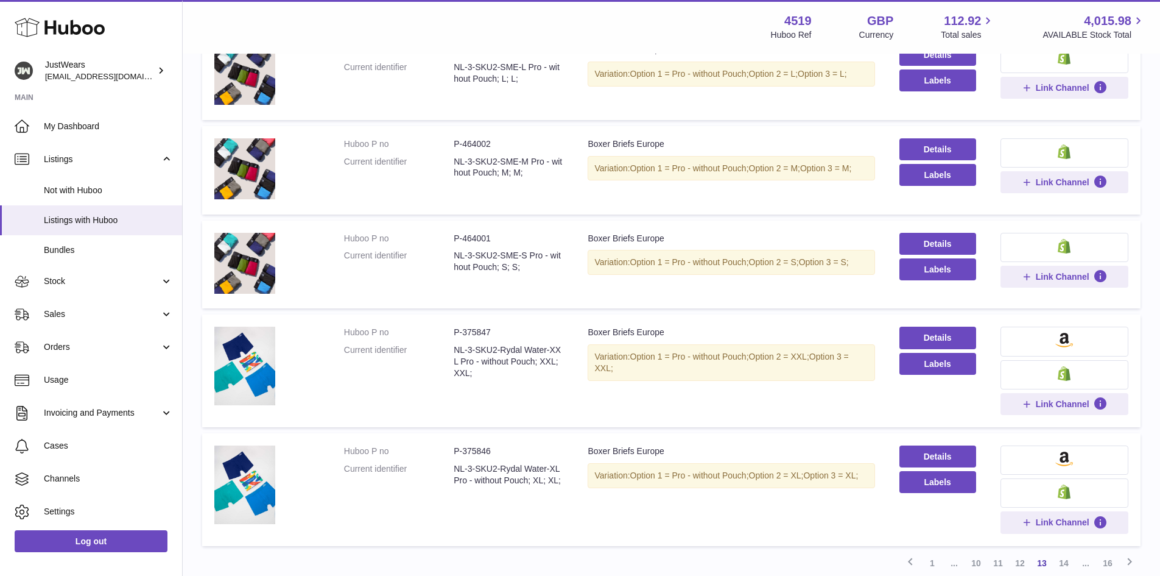
scroll to position [832, 0]
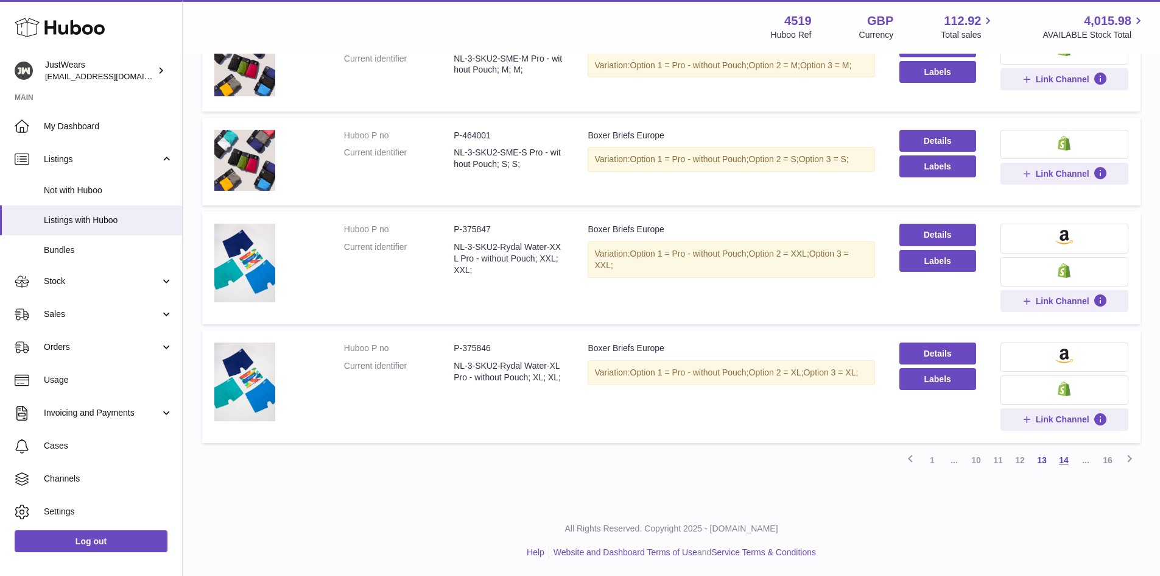
click at [1062, 459] on link "14" at bounding box center [1064, 460] width 22 height 22
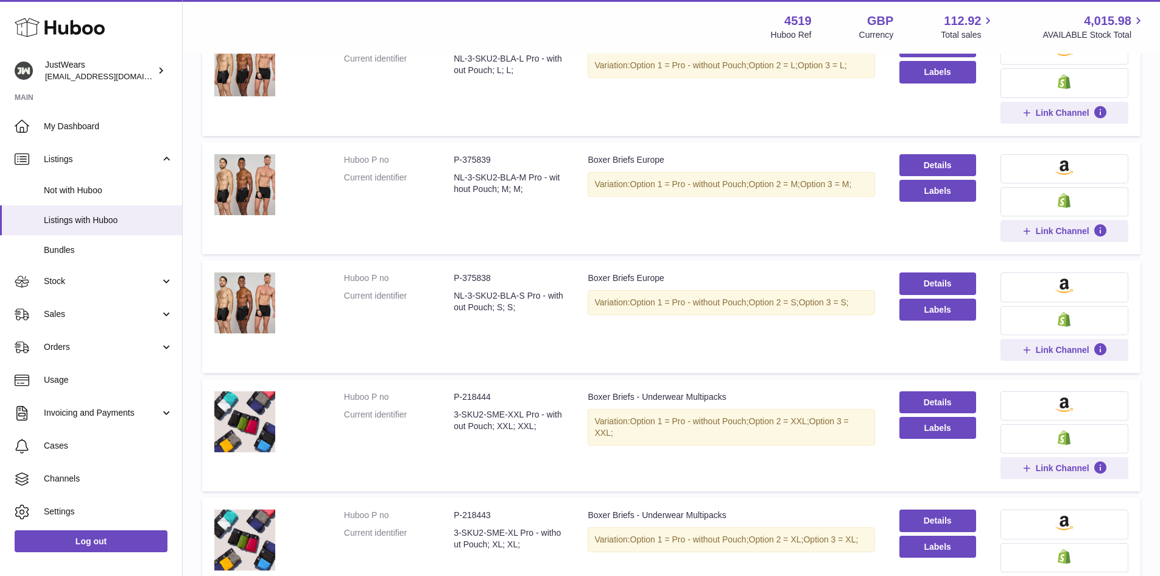
scroll to position [953, 0]
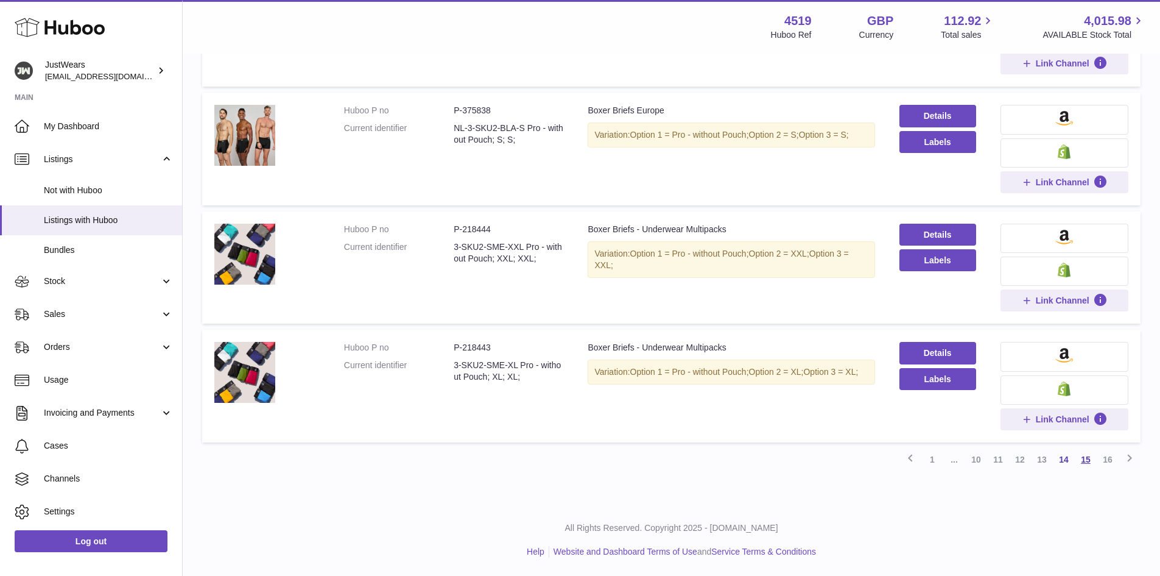
click at [1088, 462] on link "15" at bounding box center [1086, 459] width 22 height 22
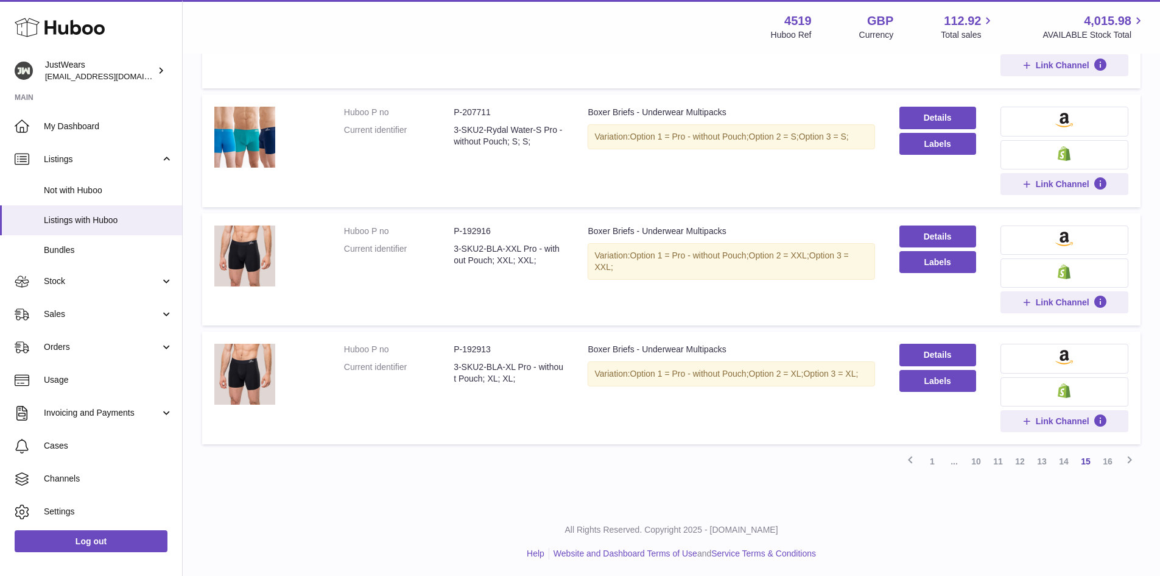
scroll to position [953, 0]
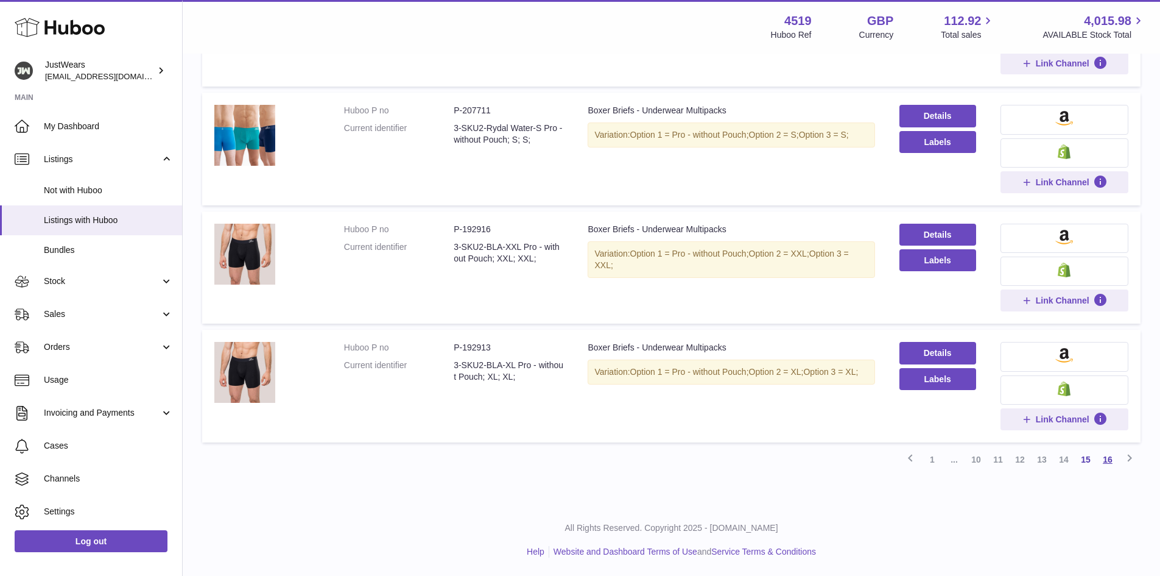
click at [1107, 460] on link "16" at bounding box center [1108, 459] width 22 height 22
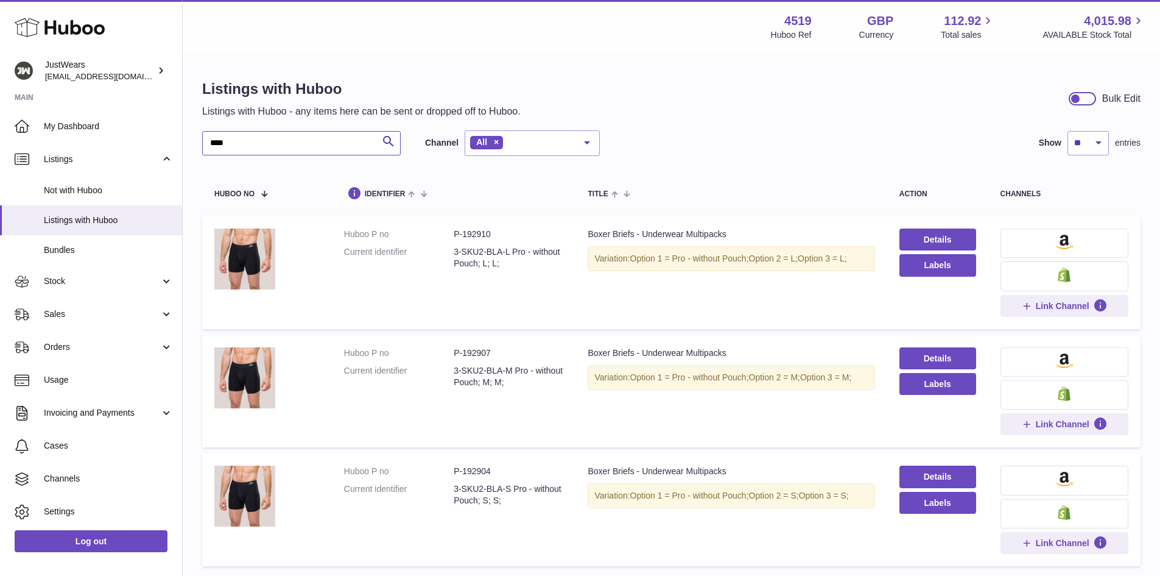
drag, startPoint x: 242, startPoint y: 145, endPoint x: 206, endPoint y: 150, distance: 36.3
click at [206, 150] on input "****" at bounding box center [301, 143] width 199 height 24
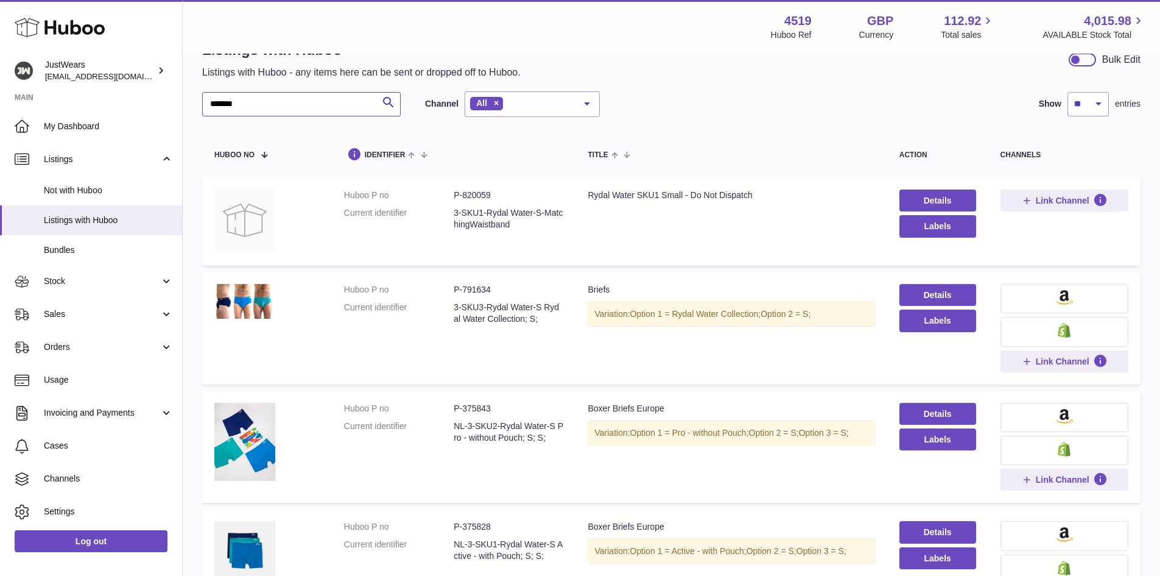
scroll to position [61, 0]
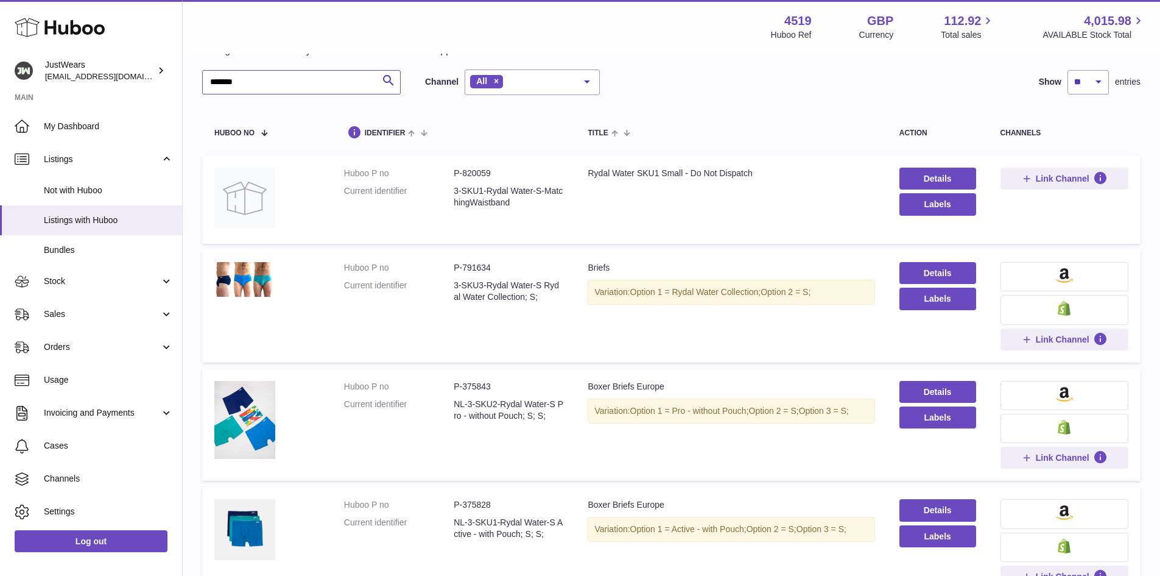
type input "*******"
click at [483, 387] on dd "P-375843" at bounding box center [509, 387] width 110 height 12
copy dd "375843"
